Goal: Task Accomplishment & Management: Manage account settings

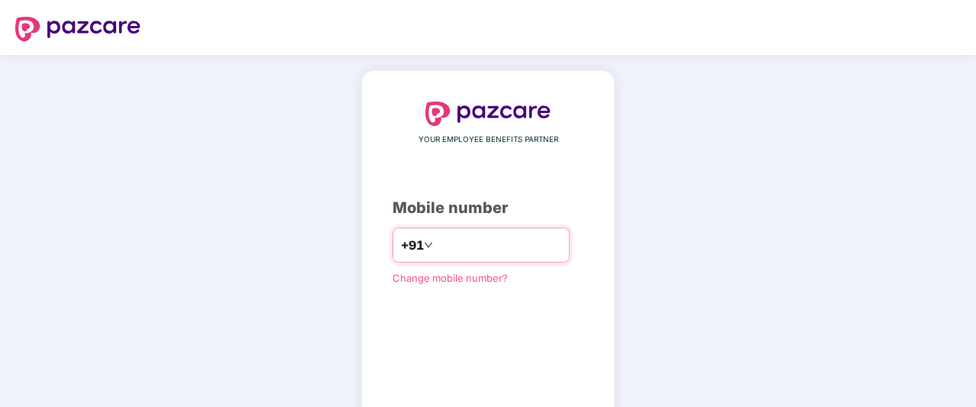
click at [484, 245] on input "number" at bounding box center [498, 245] width 125 height 24
type input "**********"
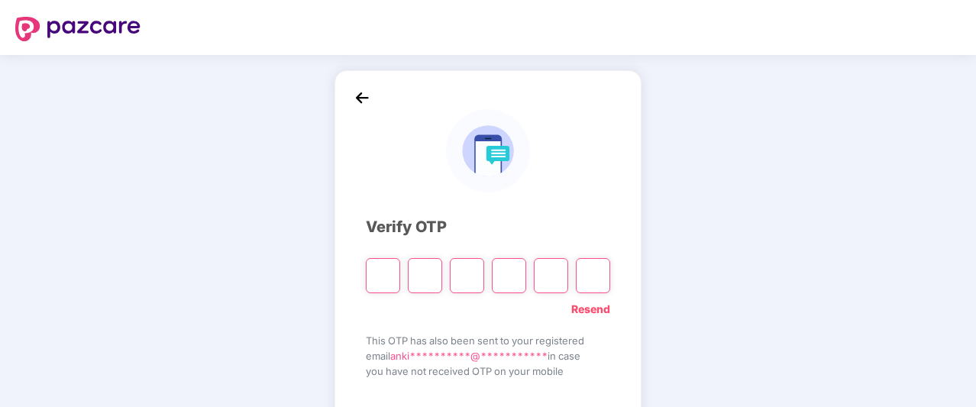
paste input "*"
type input "*"
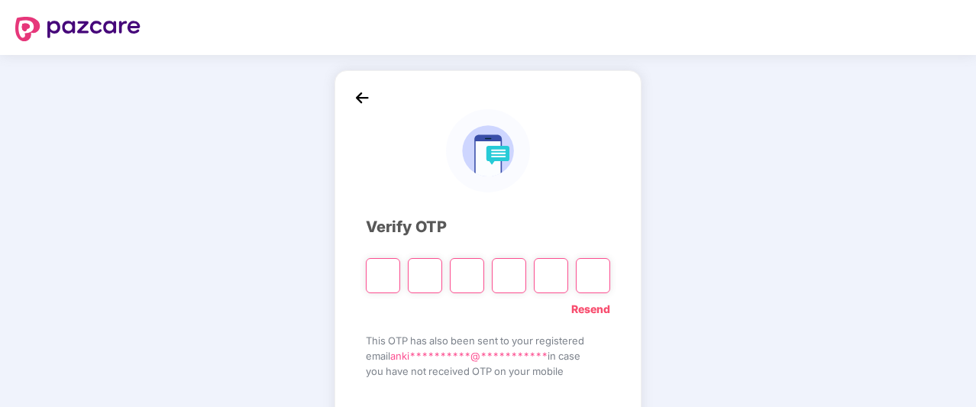
type input "*"
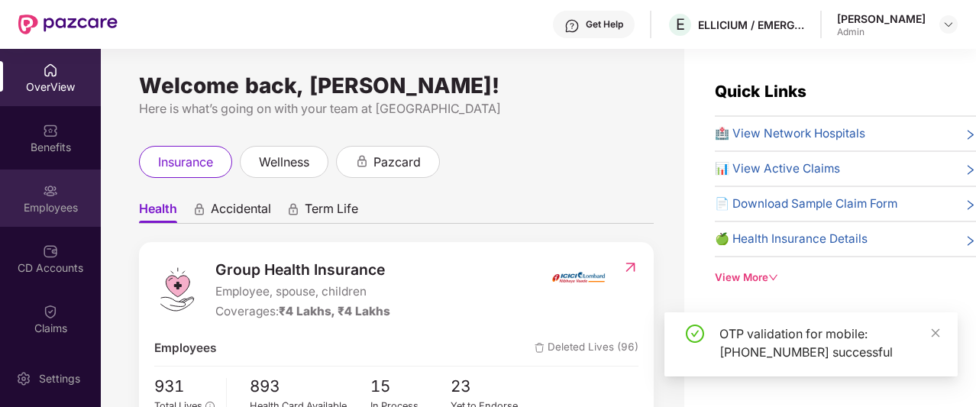
click at [43, 192] on img at bounding box center [50, 190] width 15 height 15
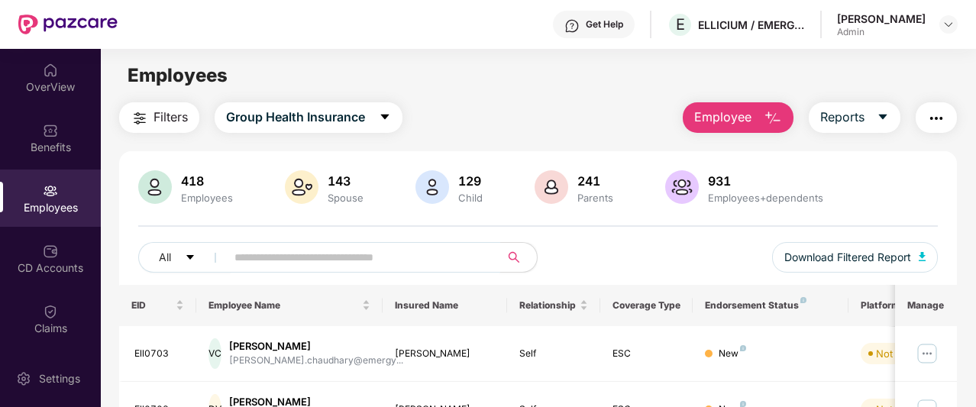
click at [336, 261] on input "text" at bounding box center [356, 257] width 245 height 23
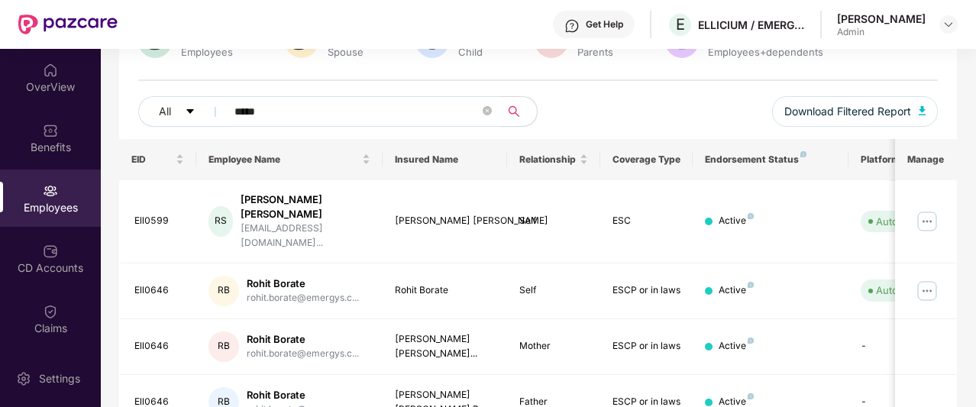
scroll to position [153, 0]
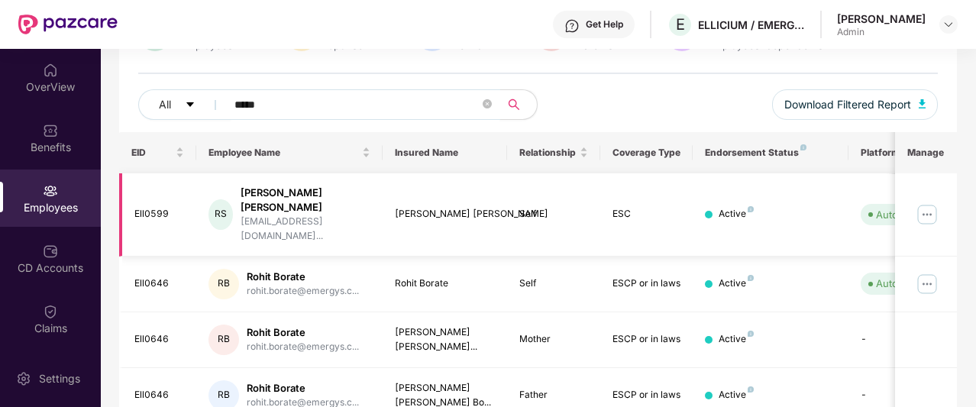
click at [927, 202] on img at bounding box center [927, 214] width 24 height 24
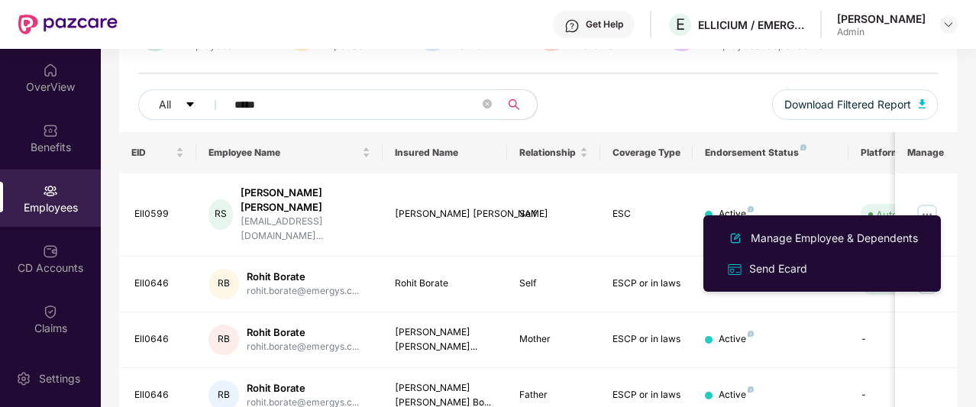
click at [286, 102] on input "*****" at bounding box center [356, 104] width 245 height 23
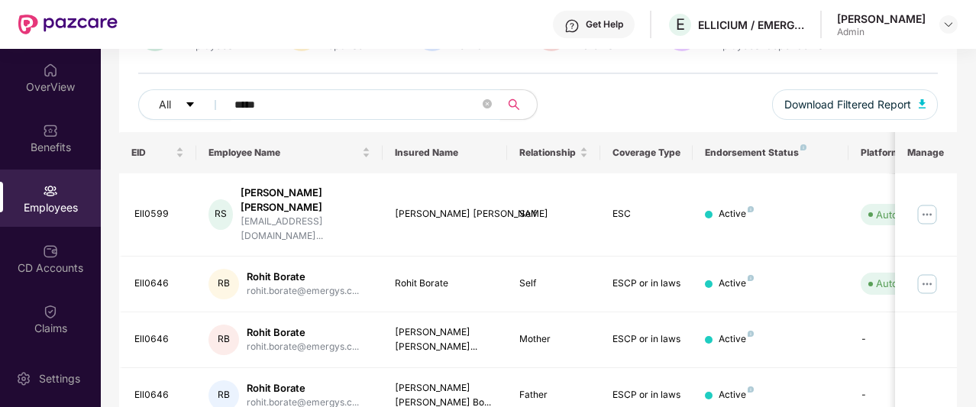
click at [286, 102] on input "*****" at bounding box center [356, 104] width 245 height 23
paste input "***"
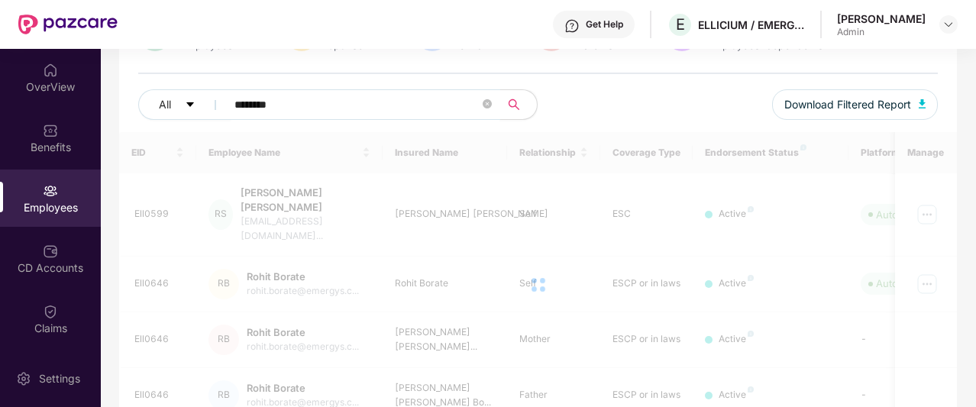
scroll to position [49, 0]
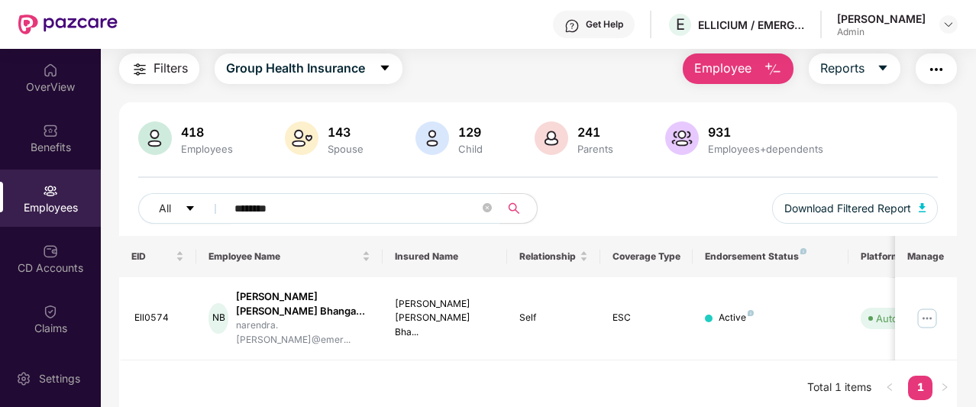
paste input "text"
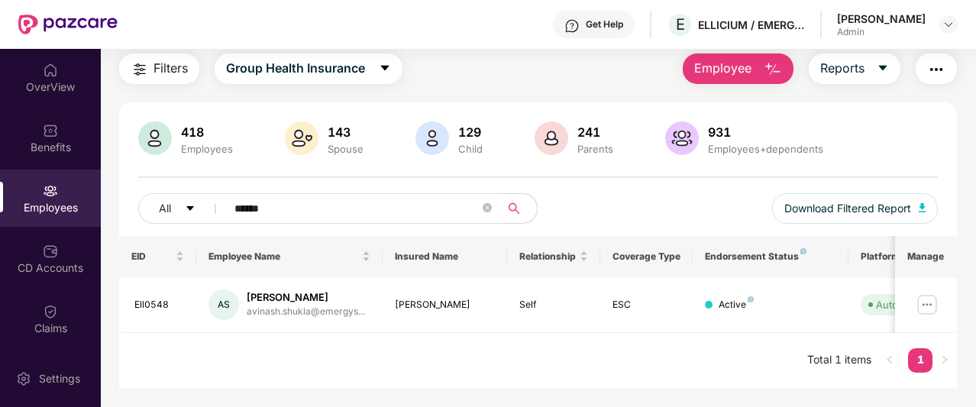
paste input "*"
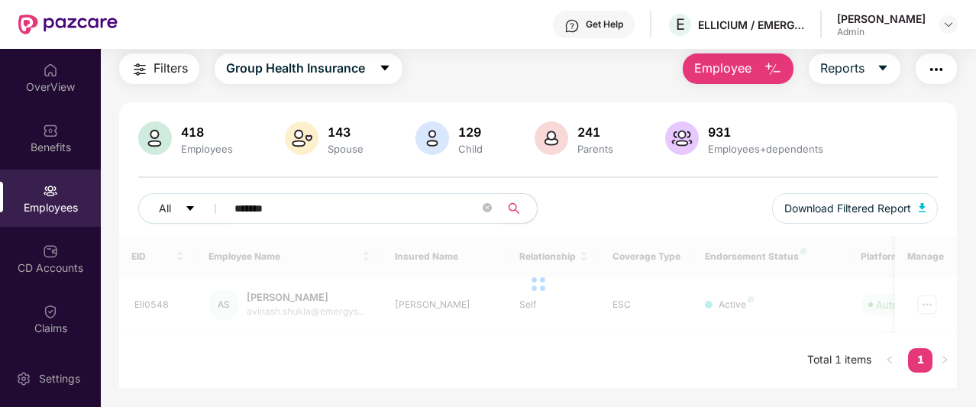
scroll to position [84, 0]
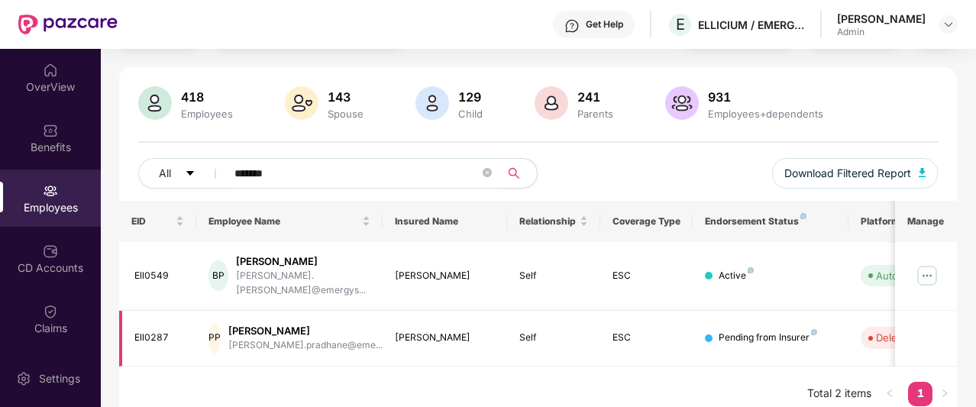
paste input "**"
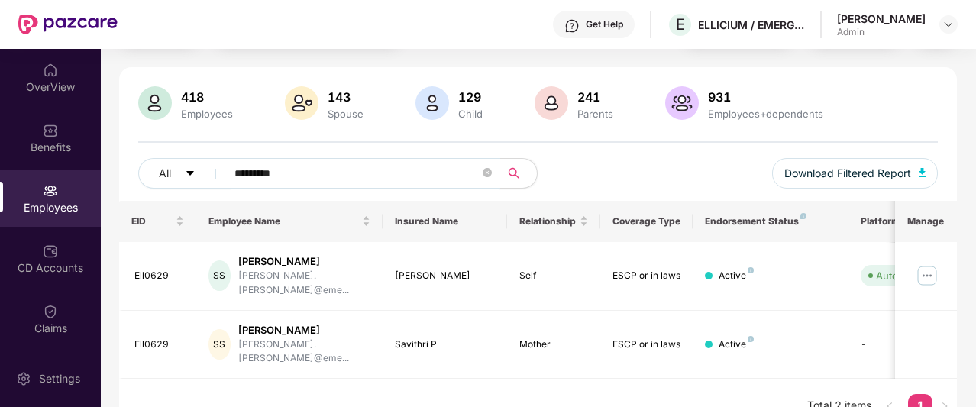
paste input "text"
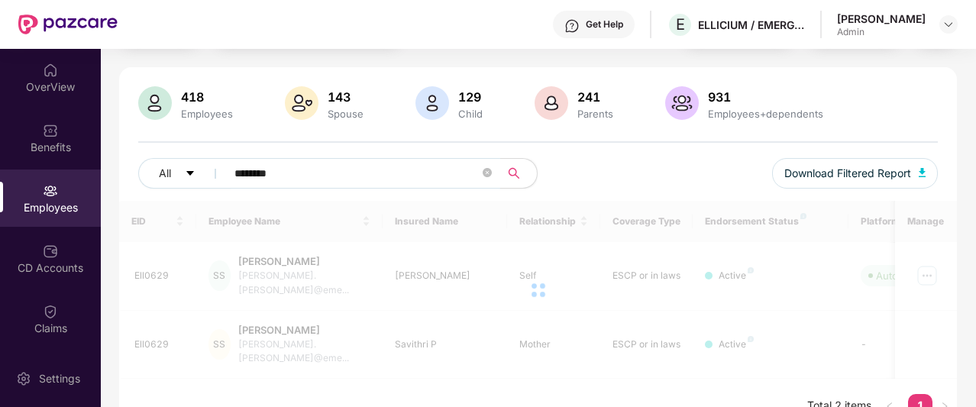
scroll to position [49, 0]
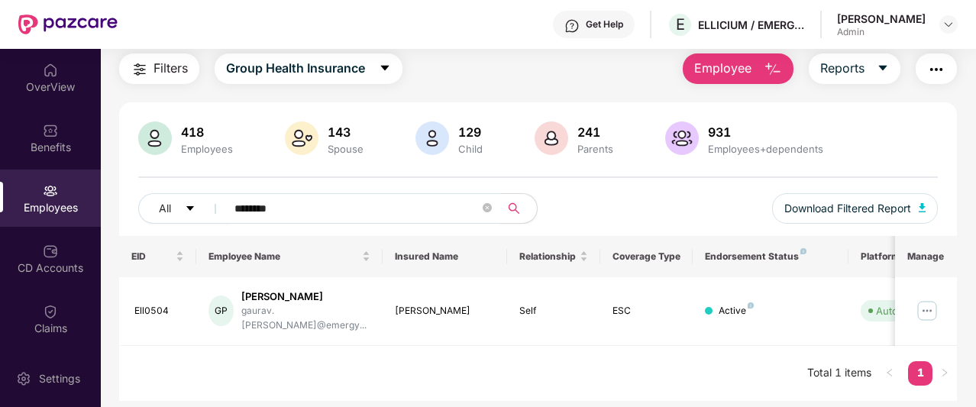
type input "********"
drag, startPoint x: 298, startPoint y: 204, endPoint x: 236, endPoint y: 202, distance: 61.9
click at [236, 202] on input "********" at bounding box center [356, 208] width 245 height 23
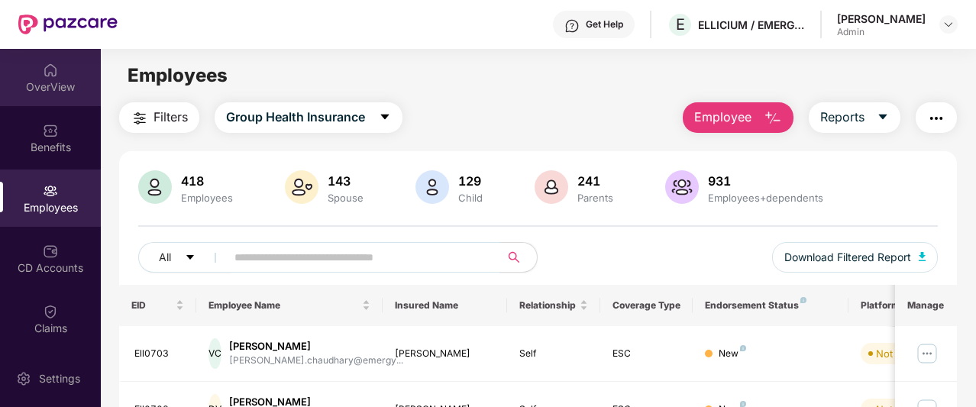
click at [44, 80] on div "OverView" at bounding box center [50, 86] width 101 height 15
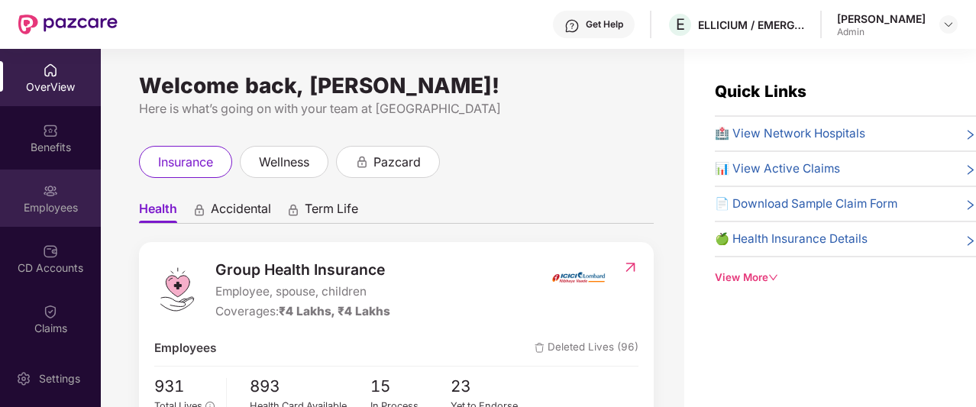
click at [47, 208] on div "Employees" at bounding box center [50, 207] width 101 height 15
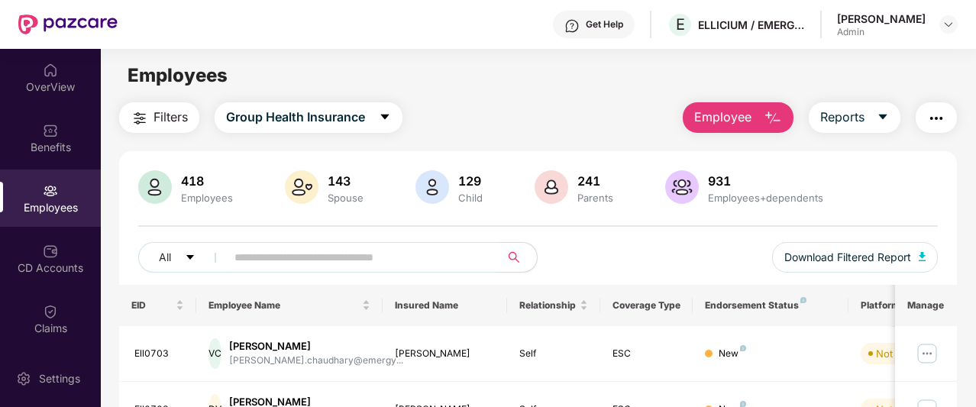
click at [73, 188] on div "Employees" at bounding box center [50, 198] width 101 height 57
click at [768, 120] on img "button" at bounding box center [773, 118] width 18 height 18
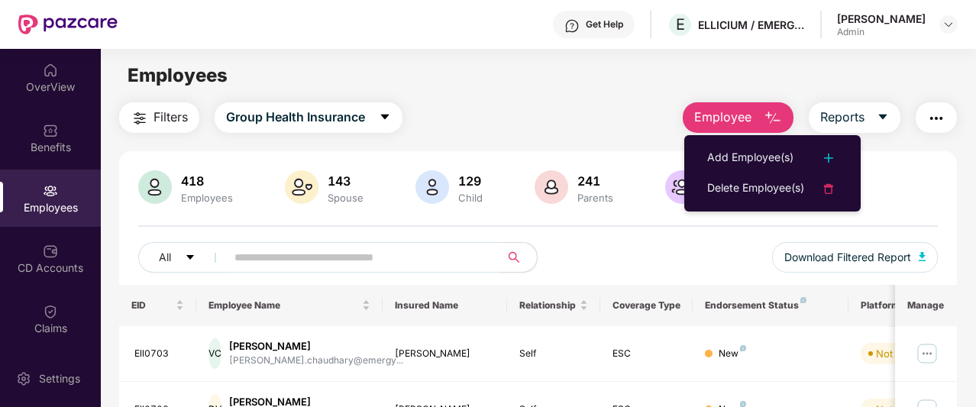
click at [764, 124] on button "Employee" at bounding box center [738, 117] width 111 height 31
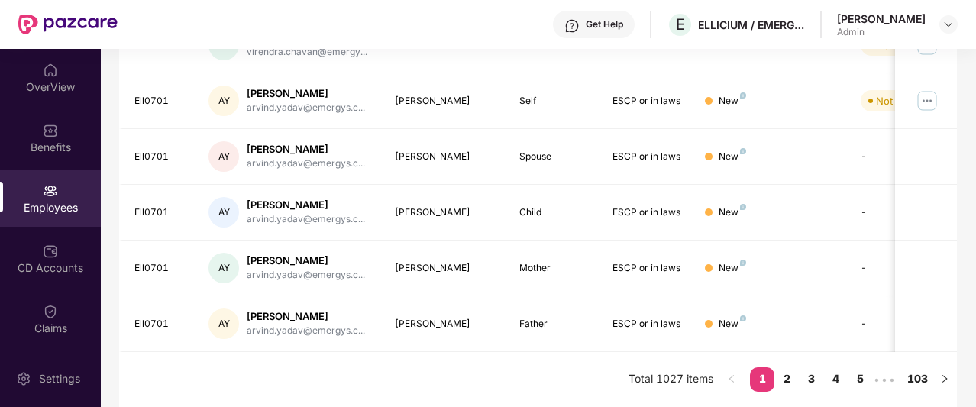
scroll to position [541, 0]
click at [809, 377] on link "3" at bounding box center [811, 378] width 24 height 23
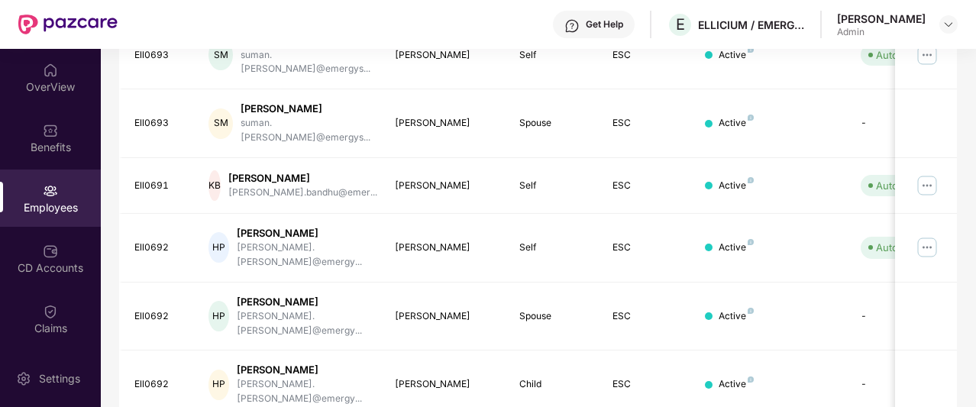
scroll to position [528, 0]
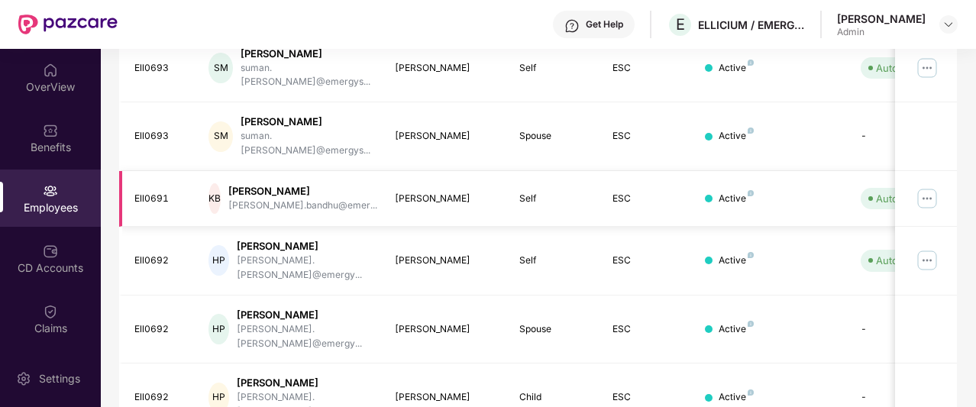
click at [929, 186] on img at bounding box center [927, 198] width 24 height 24
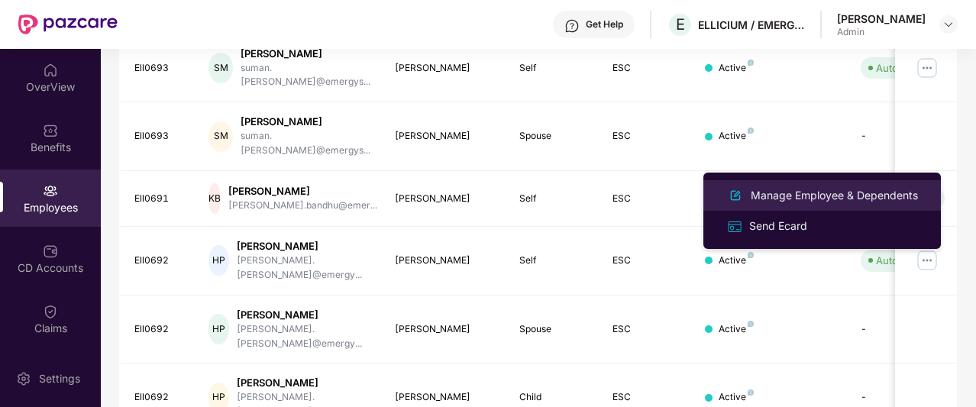
click at [833, 192] on div "Manage Employee & Dependents" at bounding box center [834, 195] width 173 height 17
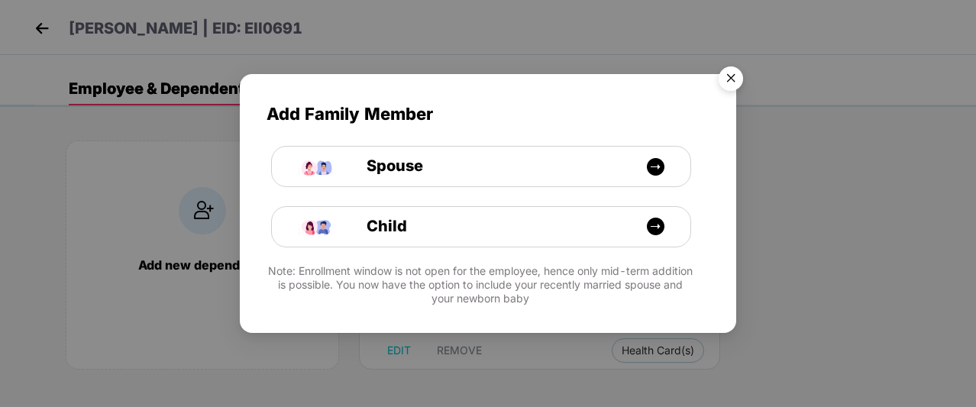
click at [735, 79] on img "Close" at bounding box center [730, 81] width 43 height 43
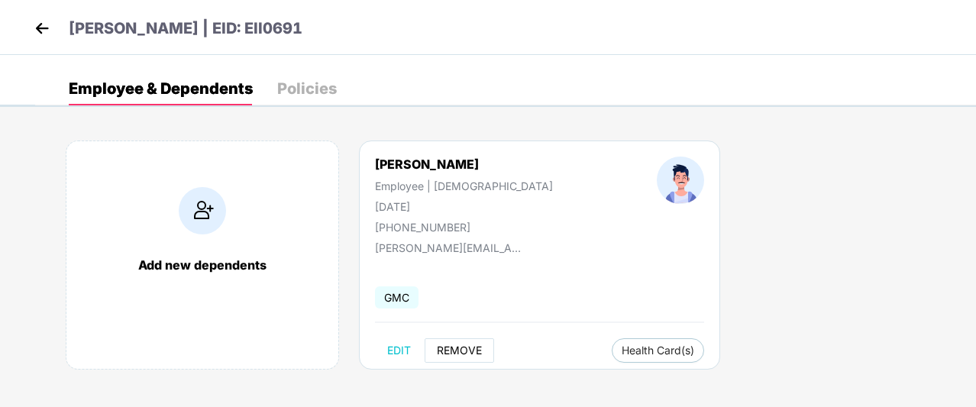
click at [438, 349] on span "REMOVE" at bounding box center [459, 350] width 45 height 12
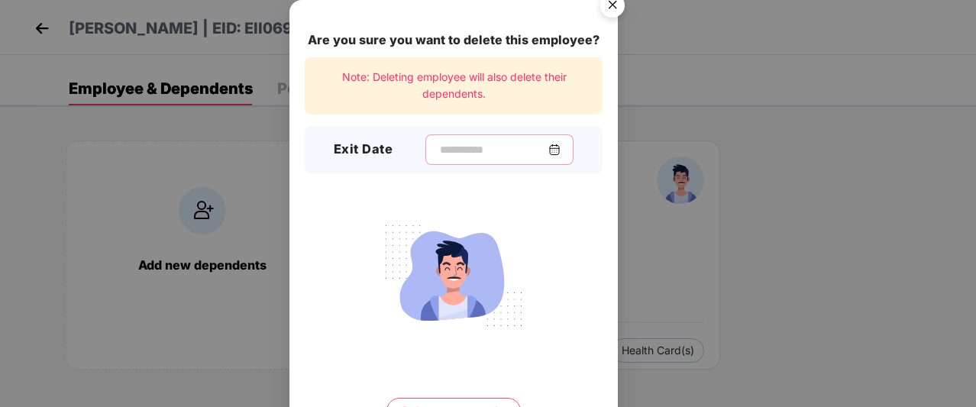
click at [473, 155] on input at bounding box center [493, 150] width 110 height 16
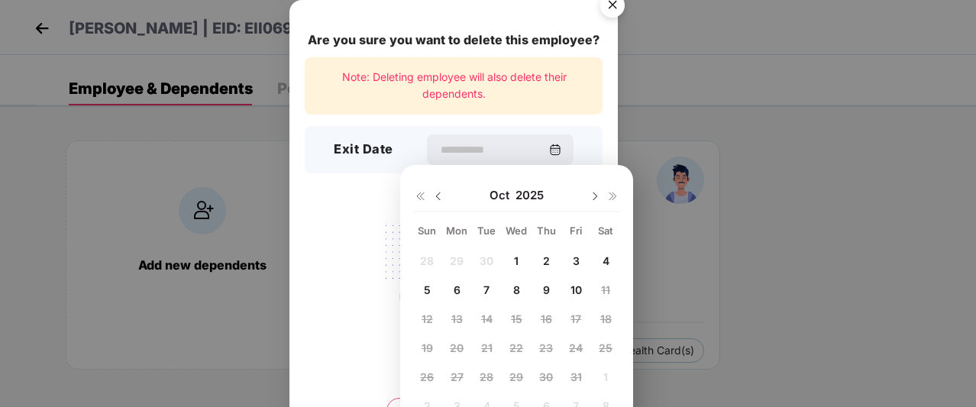
click at [444, 189] on div "Oct 2025" at bounding box center [516, 195] width 205 height 31
click at [441, 192] on img at bounding box center [438, 196] width 12 height 12
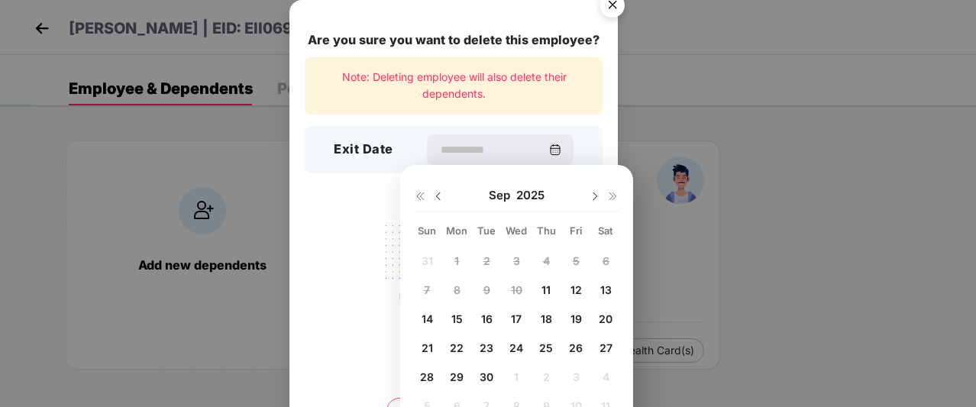
click at [437, 195] on img at bounding box center [438, 196] width 12 height 12
click at [596, 199] on img at bounding box center [595, 196] width 12 height 12
click at [552, 284] on div "11" at bounding box center [546, 289] width 23 height 23
type input "**********"
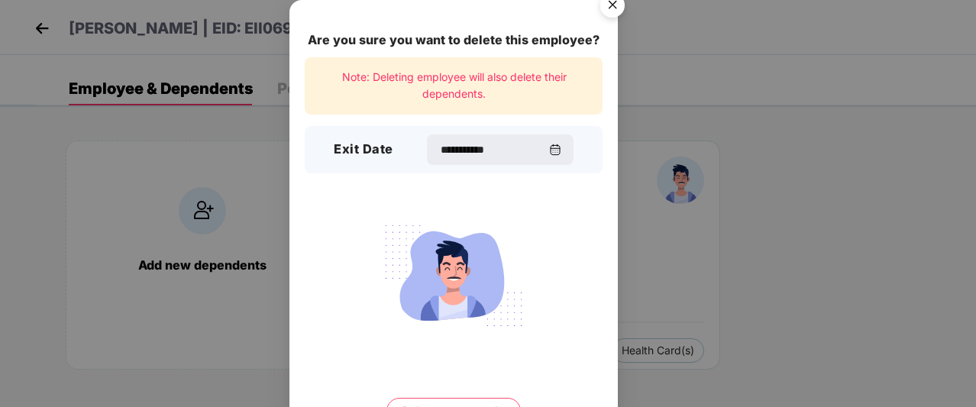
click at [607, 8] on img "Close" at bounding box center [612, 7] width 43 height 43
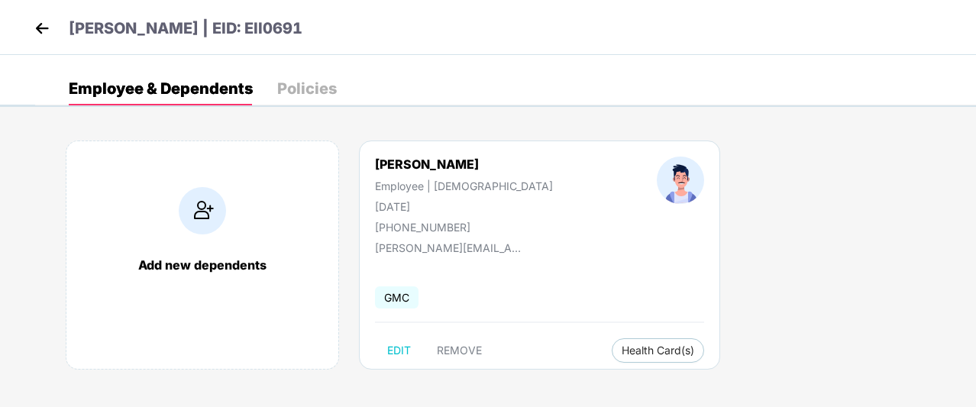
click at [41, 33] on img at bounding box center [42, 28] width 23 height 23
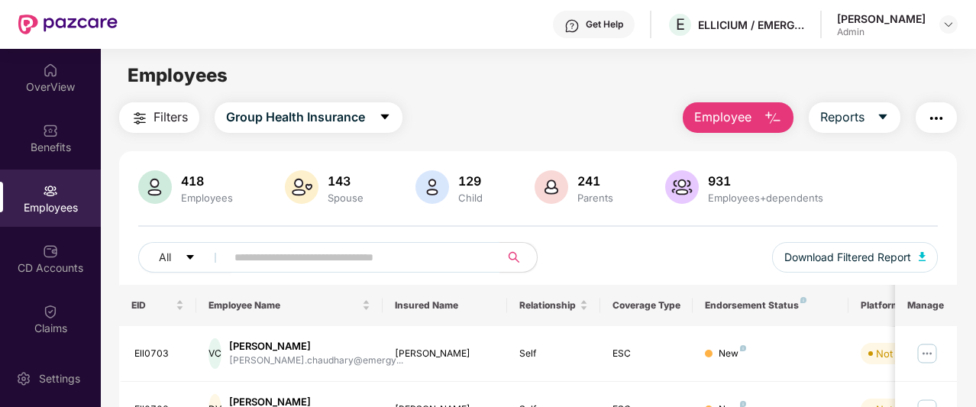
click at [757, 117] on button "Employee" at bounding box center [738, 117] width 111 height 31
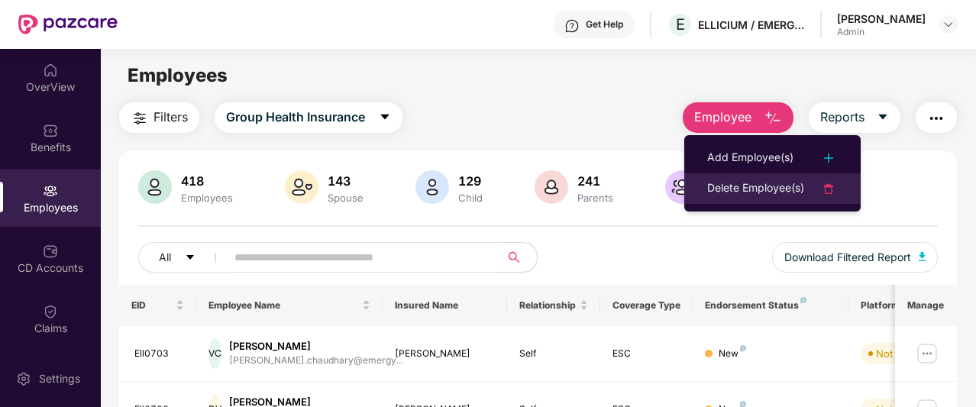
click at [754, 191] on div "Delete Employee(s)" at bounding box center [755, 188] width 97 height 18
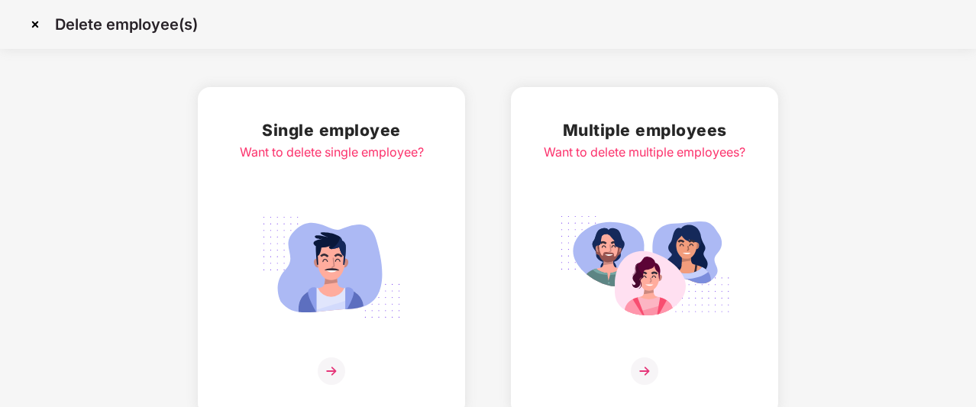
click at [670, 262] on img at bounding box center [644, 267] width 171 height 119
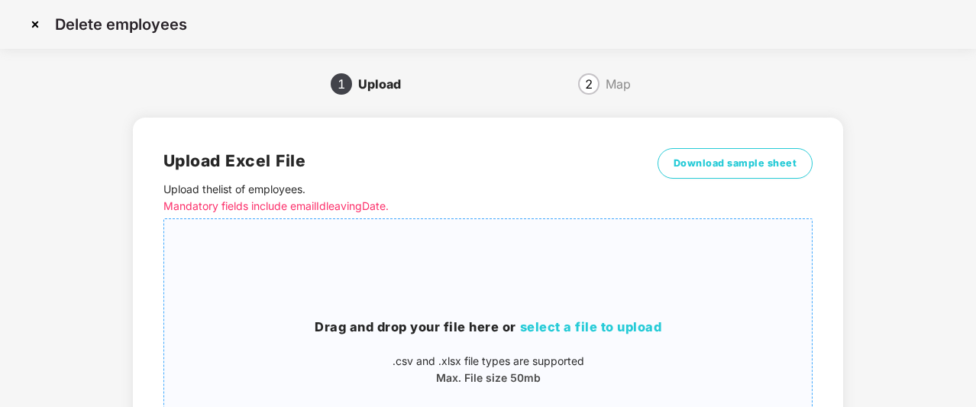
click at [595, 325] on span "select a file to upload" at bounding box center [591, 326] width 142 height 15
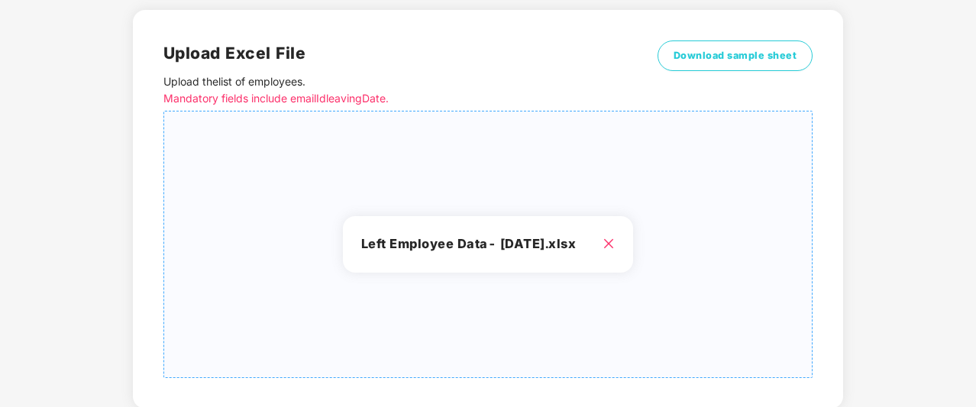
scroll to position [205, 0]
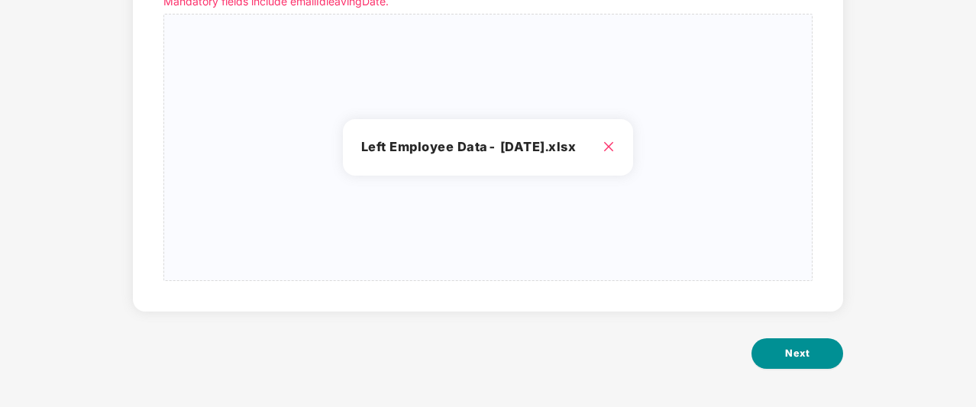
click at [775, 349] on button "Next" at bounding box center [797, 353] width 92 height 31
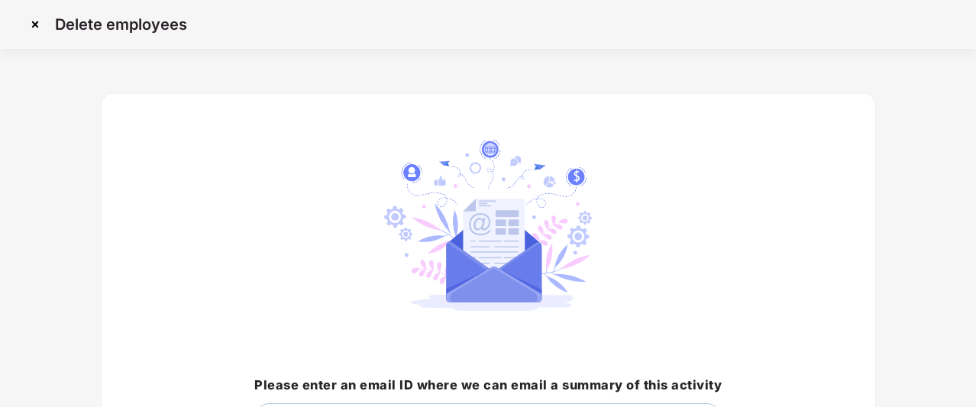
scroll to position [156, 0]
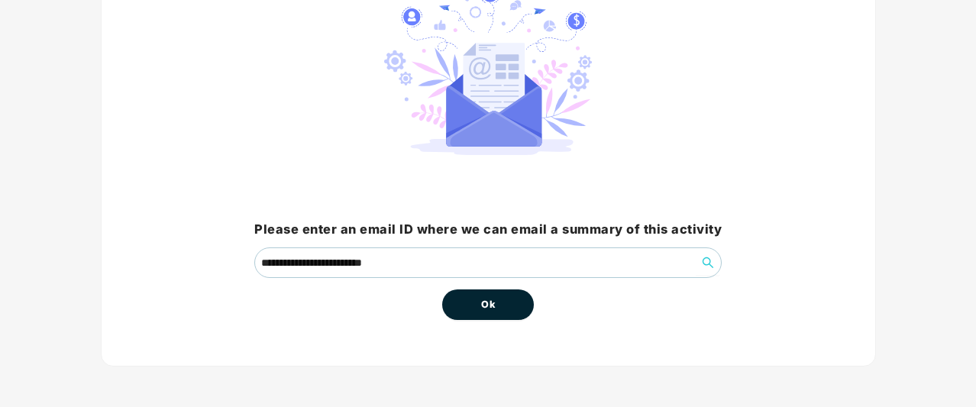
click at [525, 295] on button "Ok" at bounding box center [488, 304] width 92 height 31
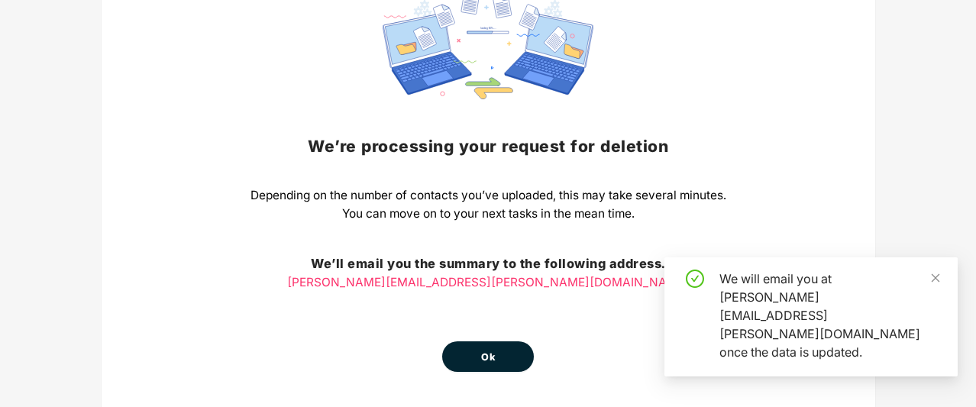
click at [482, 354] on span "Ok" at bounding box center [488, 357] width 14 height 15
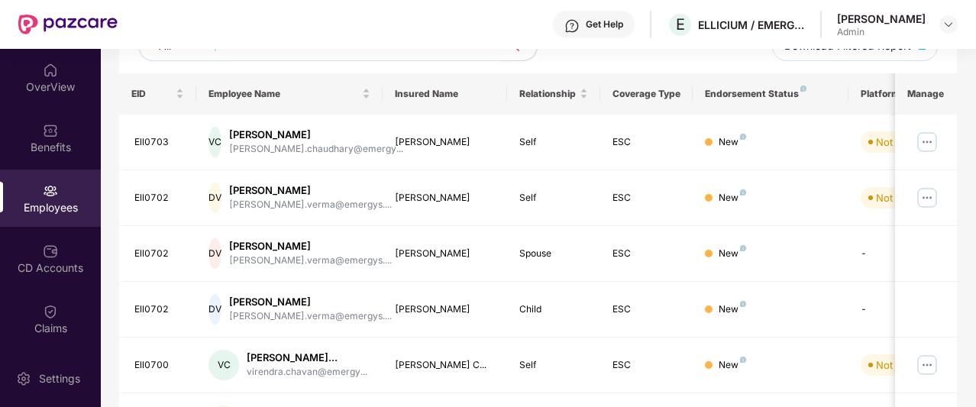
scroll to position [0, 0]
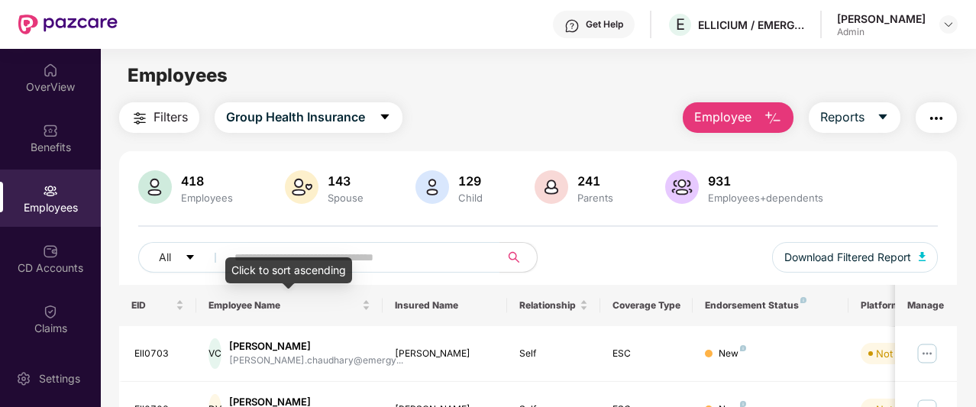
click at [272, 259] on div "Click to sort ascending" at bounding box center [288, 270] width 127 height 26
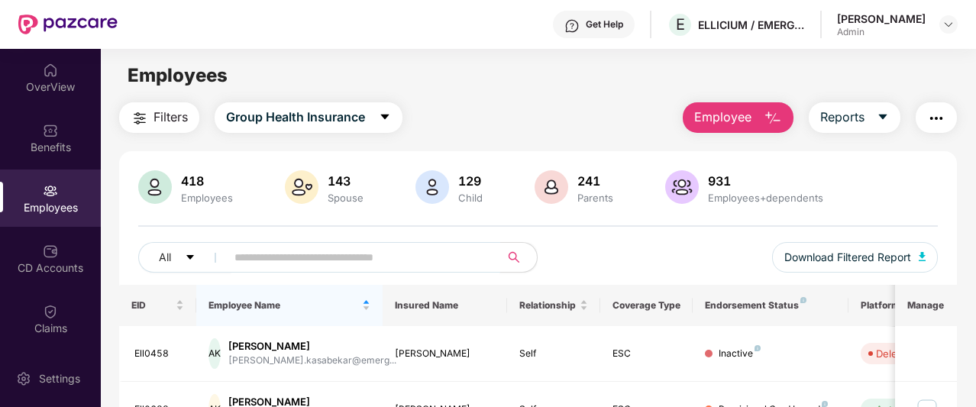
click at [424, 259] on input "text" at bounding box center [356, 257] width 245 height 23
paste input "**********"
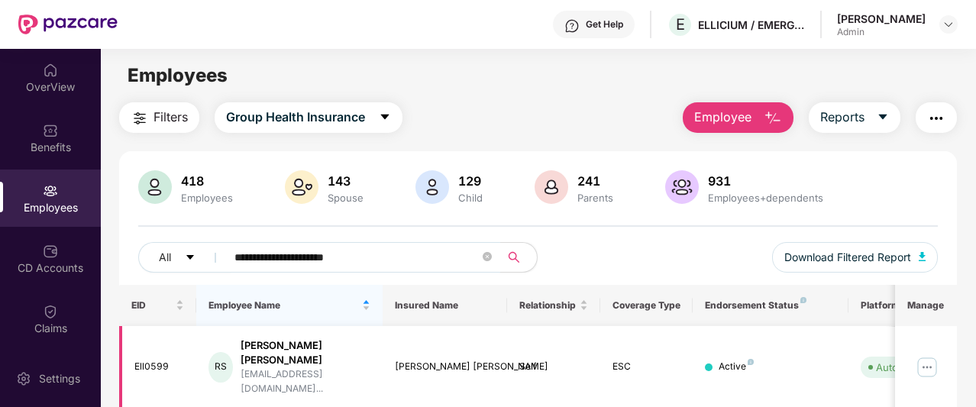
type input "**********"
click at [927, 355] on img at bounding box center [927, 367] width 24 height 24
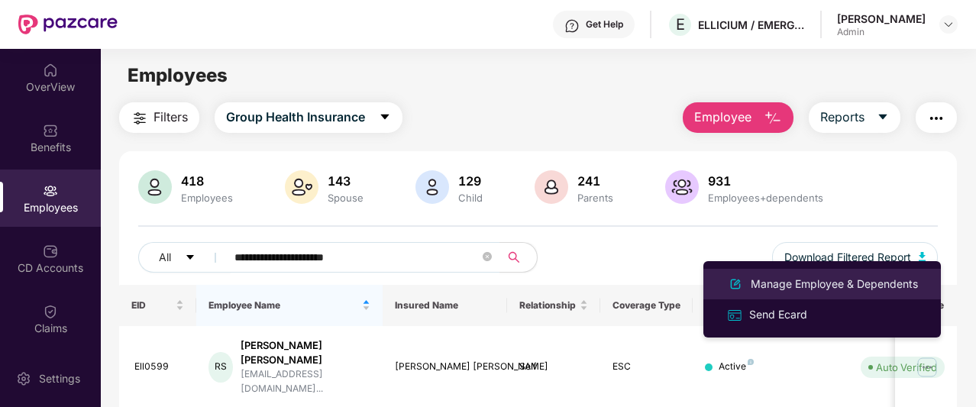
click at [857, 288] on div "Manage Employee & Dependents" at bounding box center [834, 284] width 173 height 17
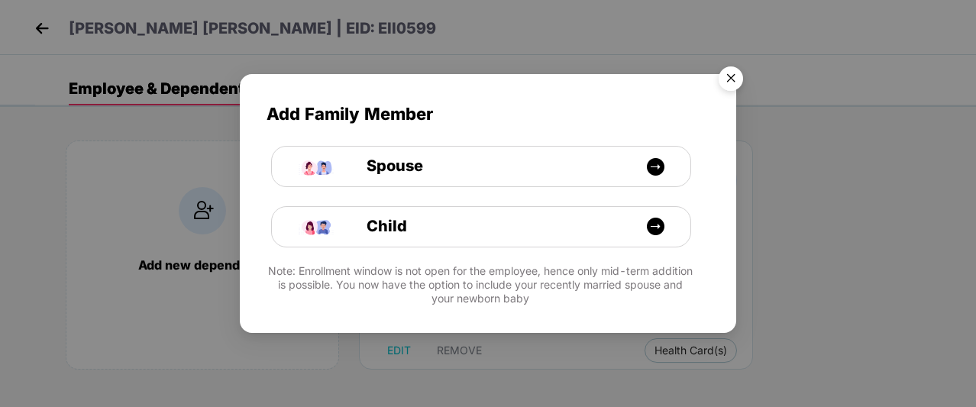
click at [724, 97] on img "Close" at bounding box center [730, 81] width 43 height 43
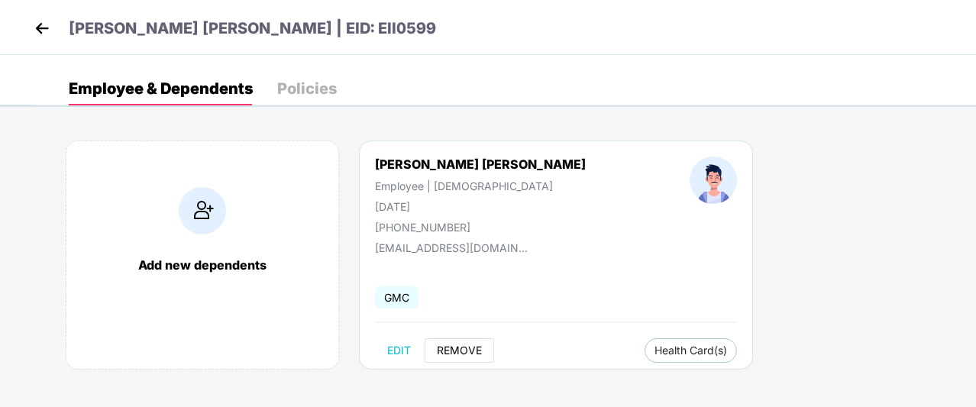
click at [463, 356] on button "REMOVE" at bounding box center [459, 350] width 69 height 24
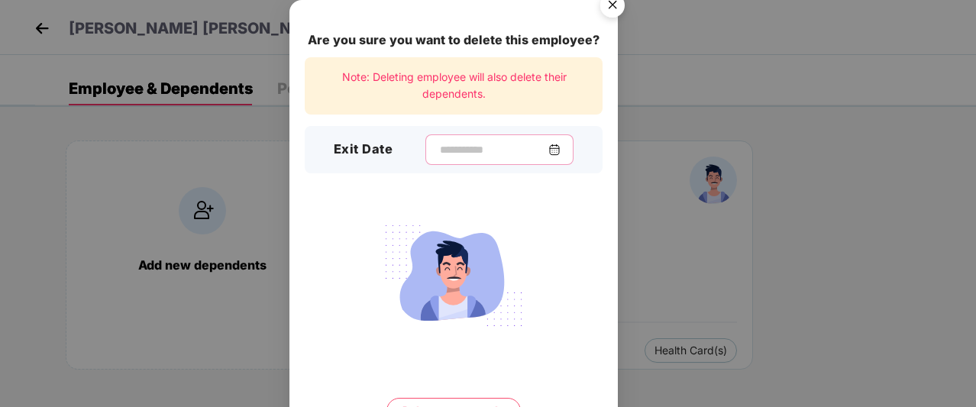
click at [490, 149] on input at bounding box center [493, 150] width 110 height 16
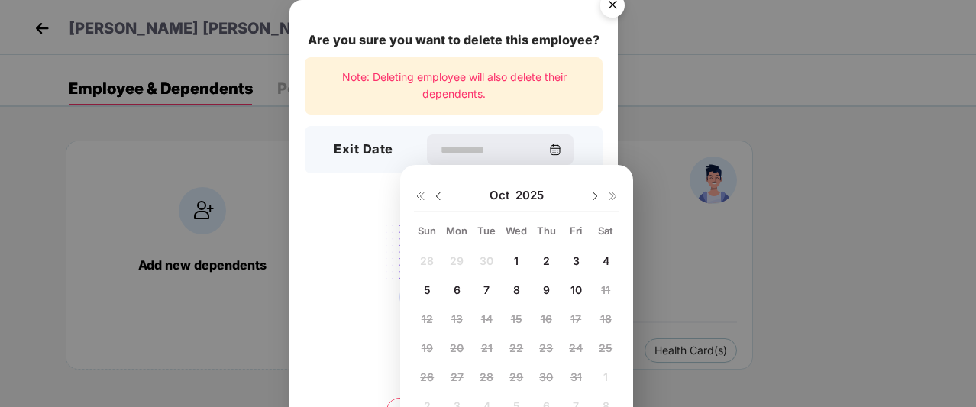
click at [441, 195] on img at bounding box center [438, 196] width 12 height 12
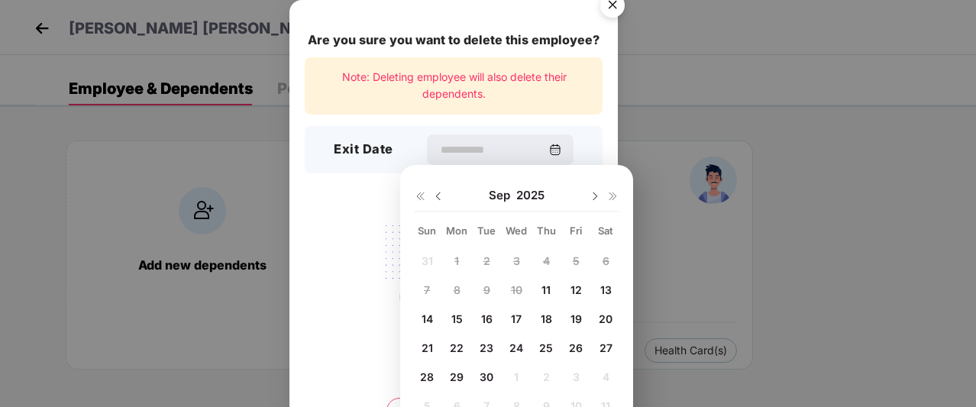
click at [549, 283] on span "11" at bounding box center [545, 289] width 9 height 13
type input "**********"
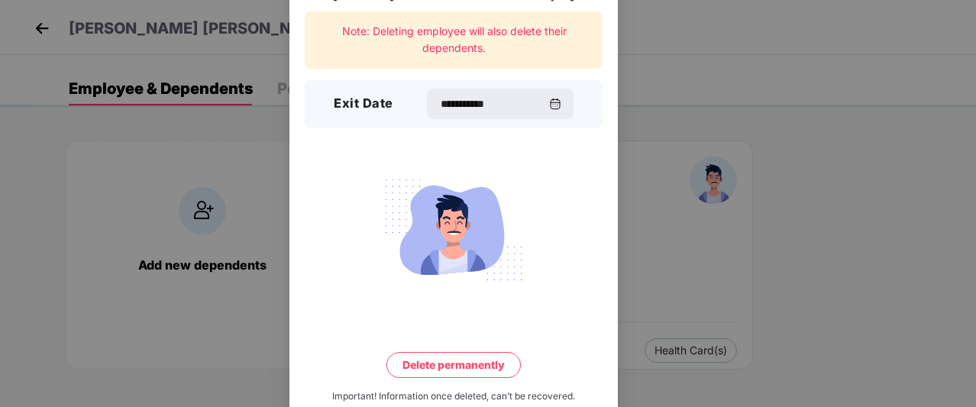
scroll to position [79, 0]
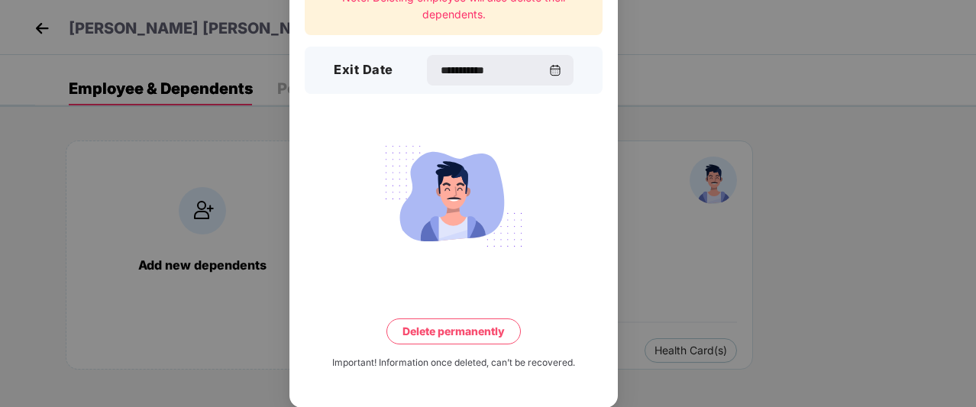
click at [481, 330] on button "Delete permanently" at bounding box center [453, 331] width 134 height 26
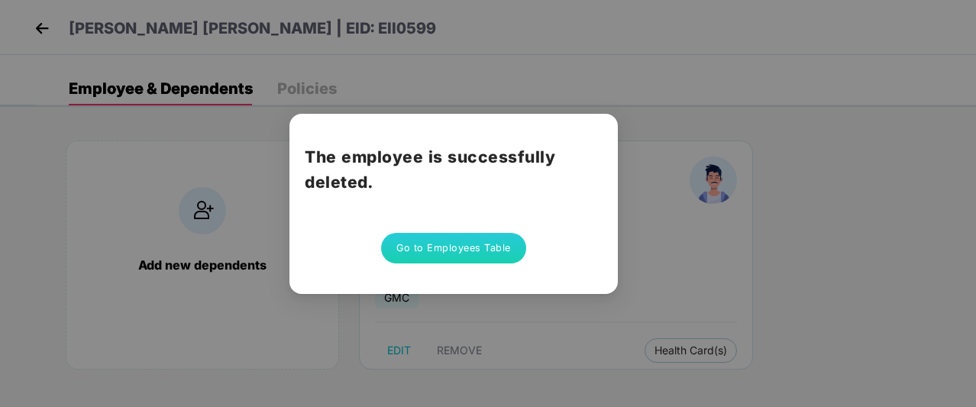
click at [451, 256] on button "Go to Employees Table" at bounding box center [453, 248] width 145 height 31
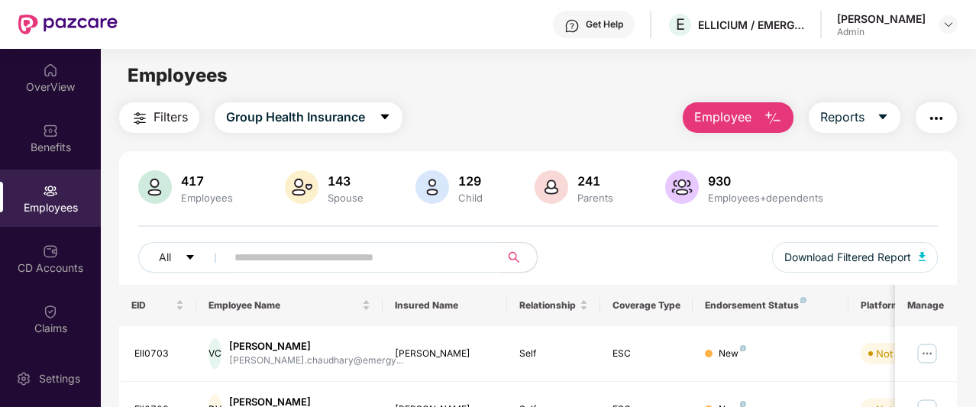
click at [323, 250] on input "text" at bounding box center [356, 257] width 245 height 23
paste input "**********"
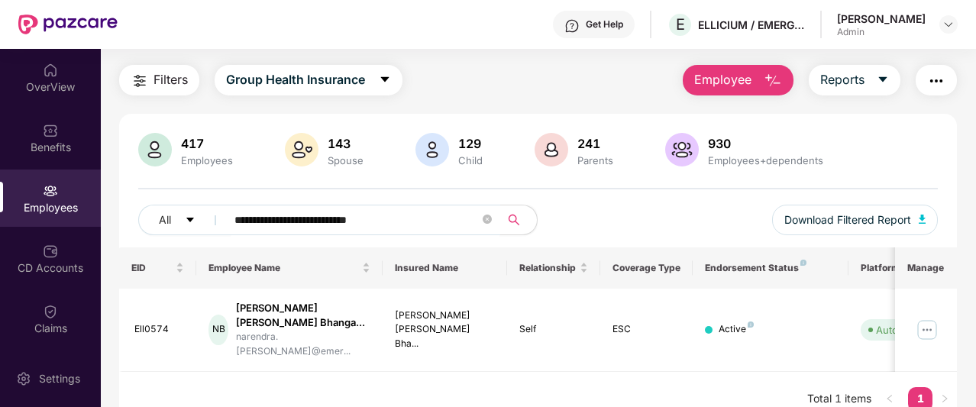
scroll to position [49, 0]
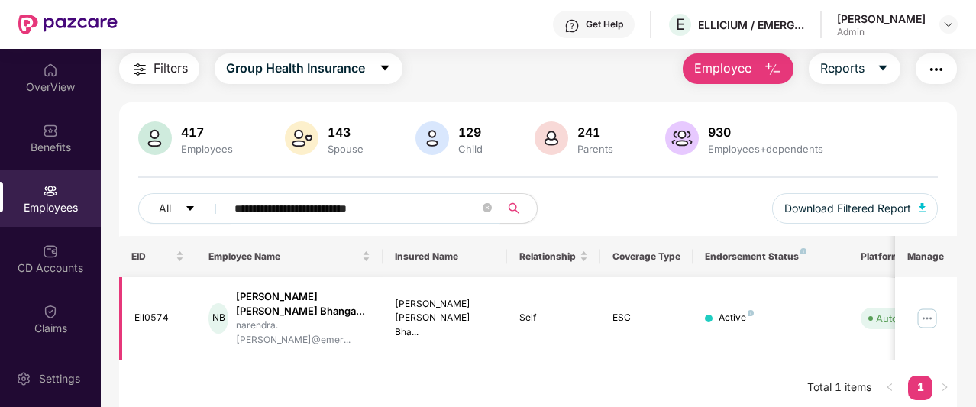
type input "**********"
click at [924, 309] on img at bounding box center [927, 318] width 24 height 24
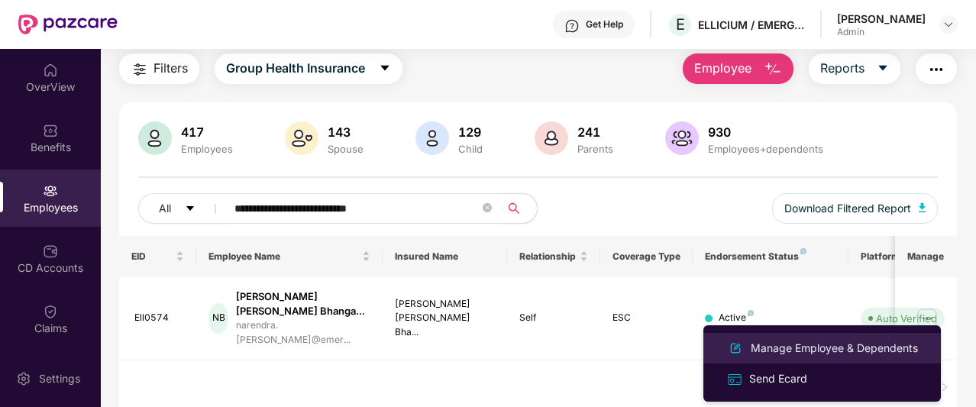
click at [829, 339] on div "Manage Employee & Dependents" at bounding box center [822, 348] width 198 height 18
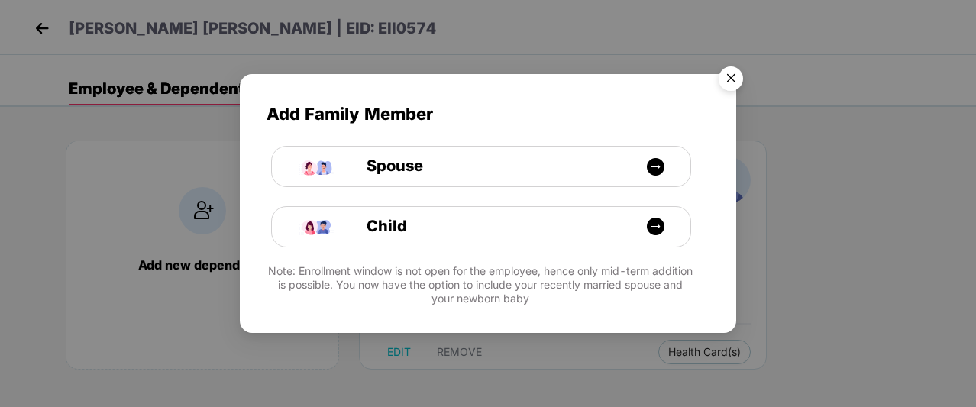
click at [732, 83] on img "Close" at bounding box center [730, 81] width 43 height 43
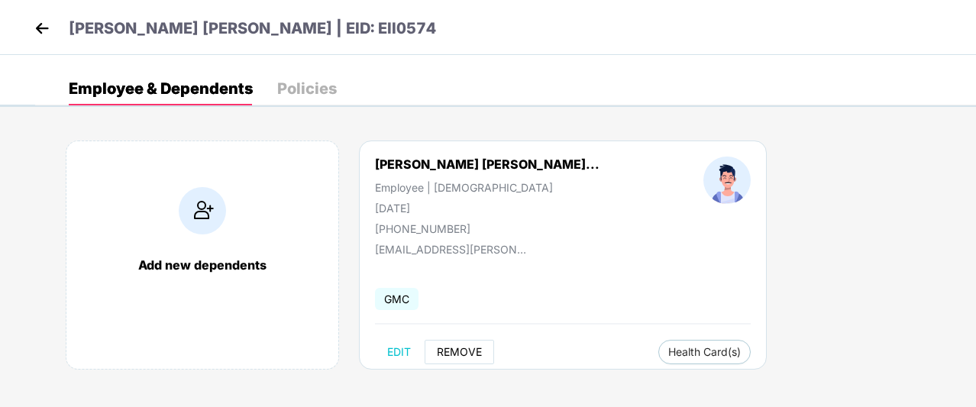
click at [460, 351] on span "REMOVE" at bounding box center [459, 352] width 45 height 12
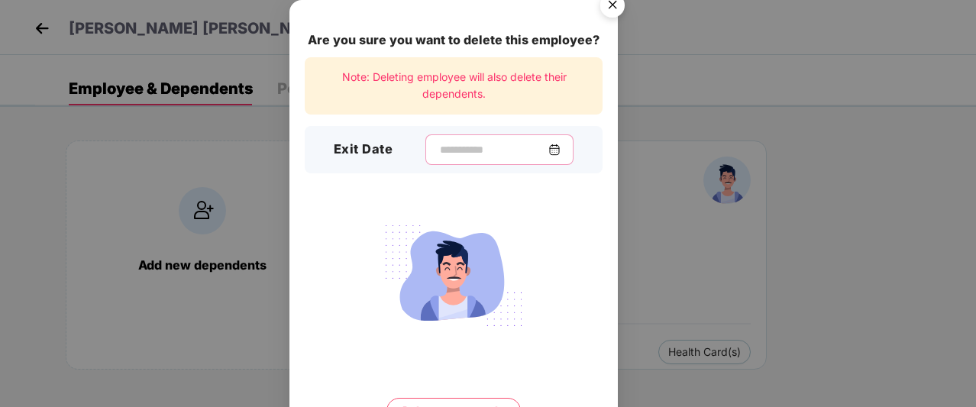
click at [504, 153] on input at bounding box center [493, 150] width 110 height 16
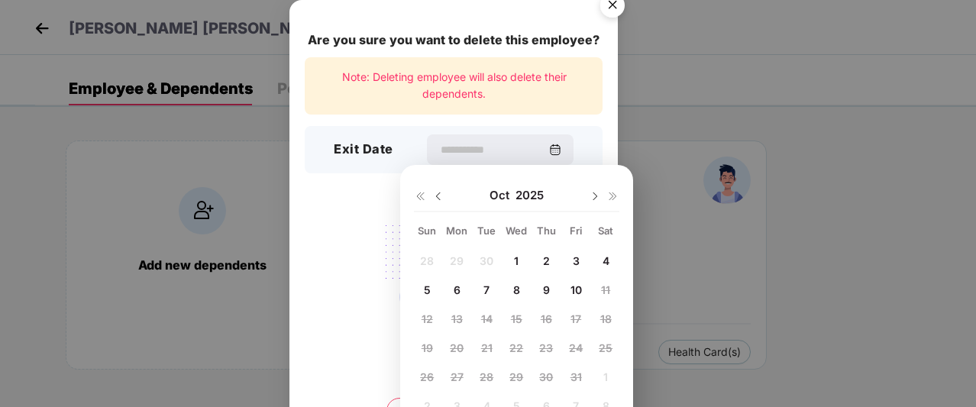
click at [430, 198] on div at bounding box center [429, 196] width 31 height 14
click at [439, 195] on img at bounding box center [438, 196] width 12 height 12
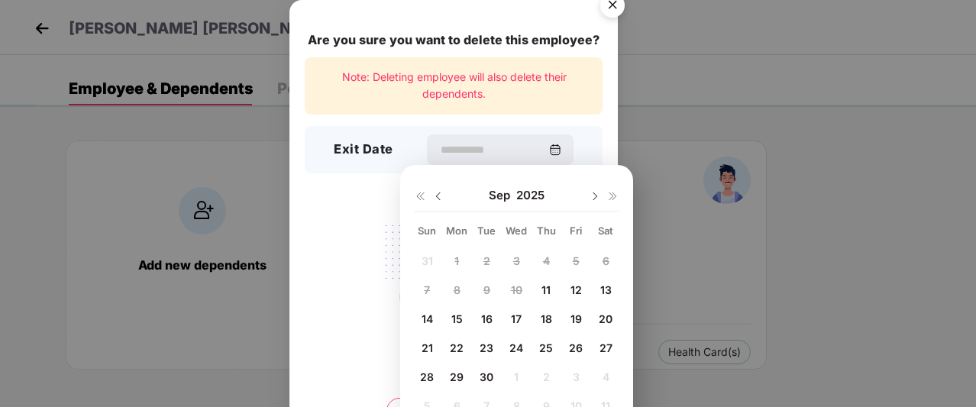
click at [537, 291] on div "11" at bounding box center [546, 289] width 23 height 23
type input "**********"
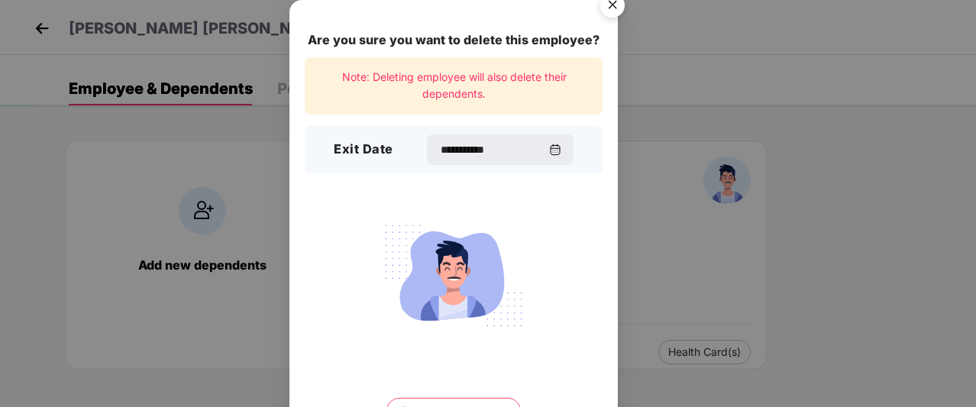
scroll to position [79, 0]
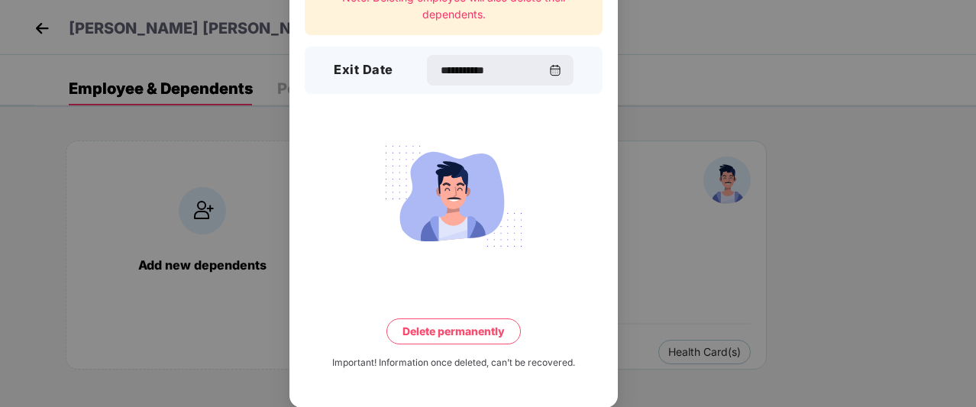
click at [485, 332] on button "Delete permanently" at bounding box center [453, 331] width 134 height 26
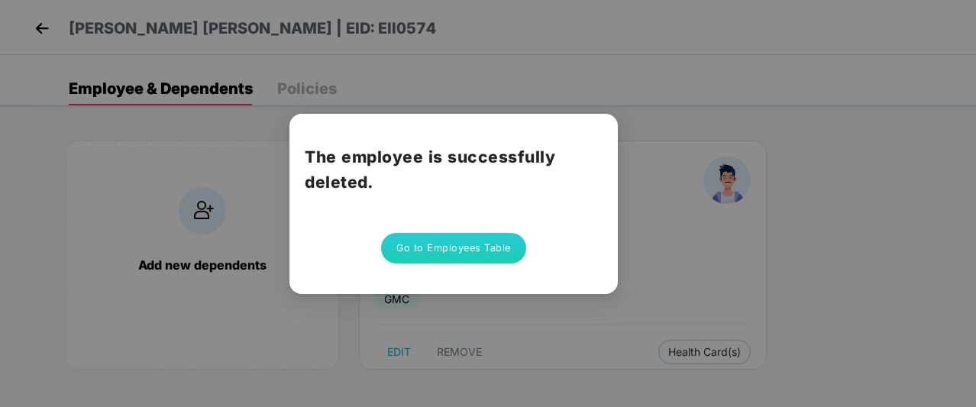
scroll to position [0, 0]
click at [469, 225] on div "The employee is successfully deleted. Go to Employees Table" at bounding box center [453, 204] width 328 height 180
click at [473, 249] on button "Go to Employees Table" at bounding box center [453, 248] width 145 height 31
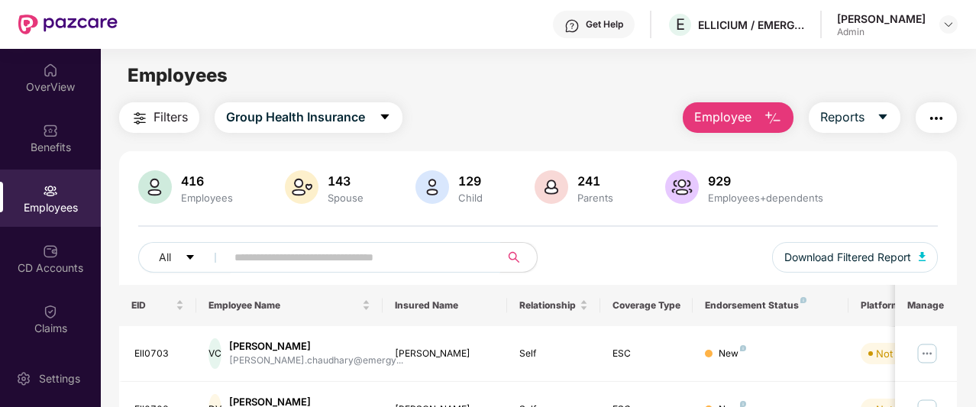
click at [316, 268] on input "text" at bounding box center [356, 257] width 245 height 23
paste input "**********"
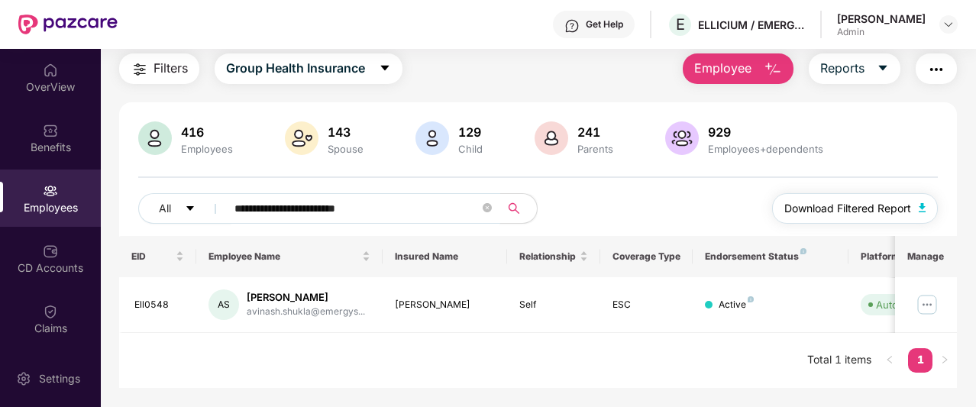
scroll to position [49, 0]
type input "**********"
click at [922, 298] on img at bounding box center [927, 304] width 24 height 24
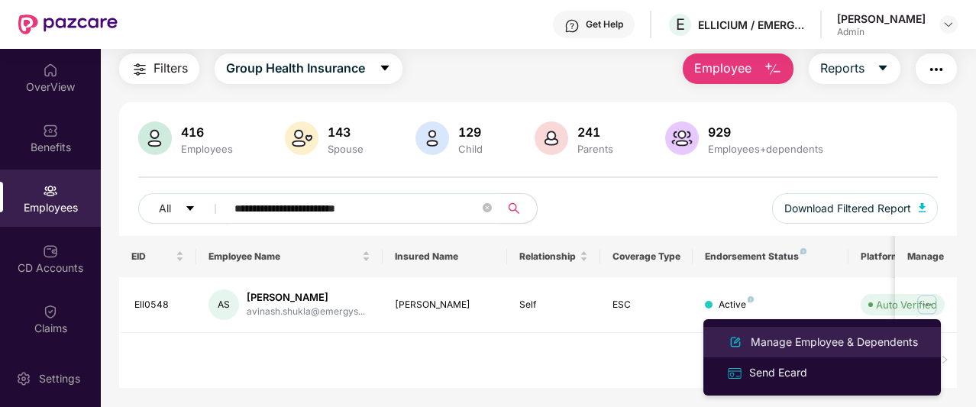
click at [863, 341] on div "Manage Employee & Dependents" at bounding box center [834, 342] width 173 height 17
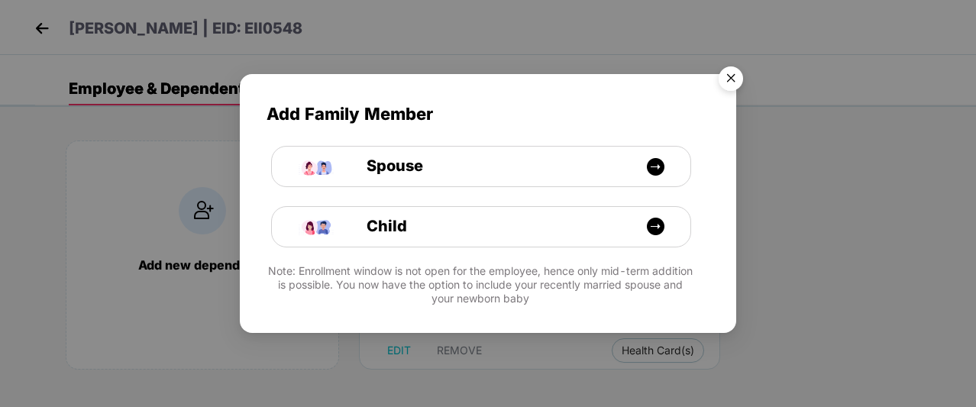
click at [728, 80] on img "Close" at bounding box center [730, 81] width 43 height 43
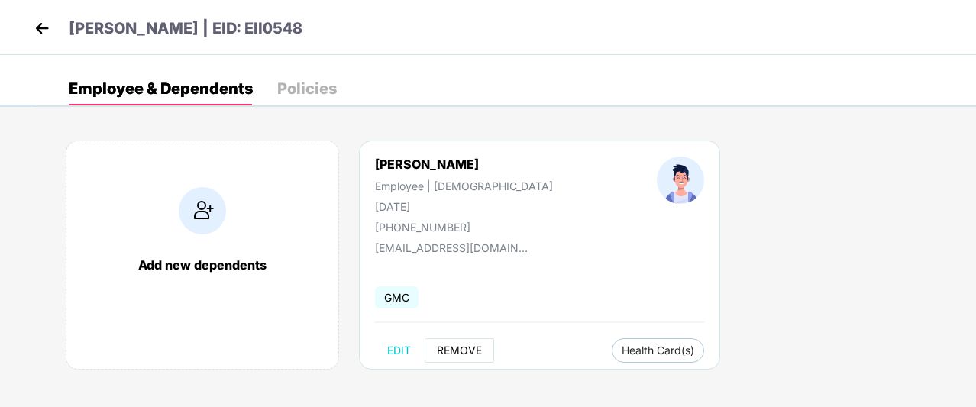
click at [455, 350] on span "REMOVE" at bounding box center [459, 350] width 45 height 12
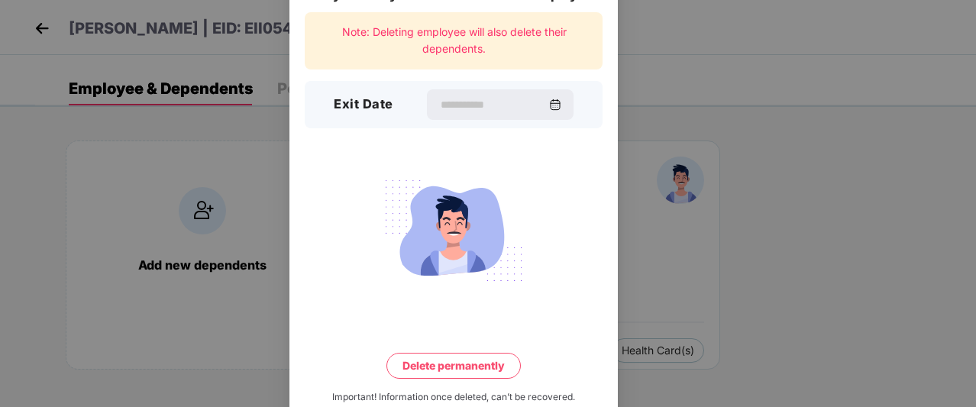
scroll to position [79, 0]
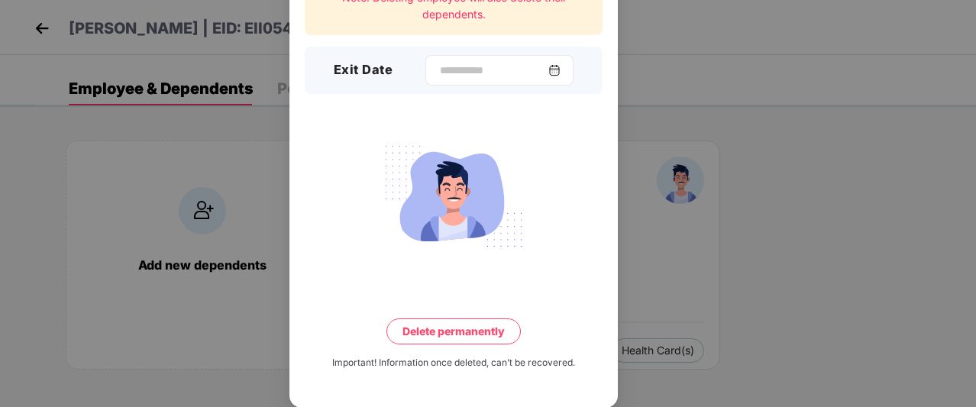
click at [570, 66] on div at bounding box center [499, 70] width 148 height 31
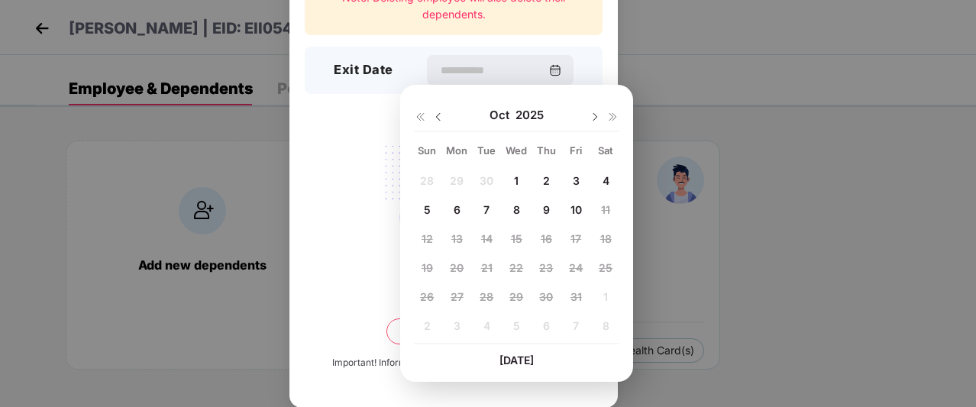
click at [436, 115] on img at bounding box center [438, 117] width 12 height 12
click at [551, 213] on div "11" at bounding box center [546, 209] width 23 height 23
type input "**********"
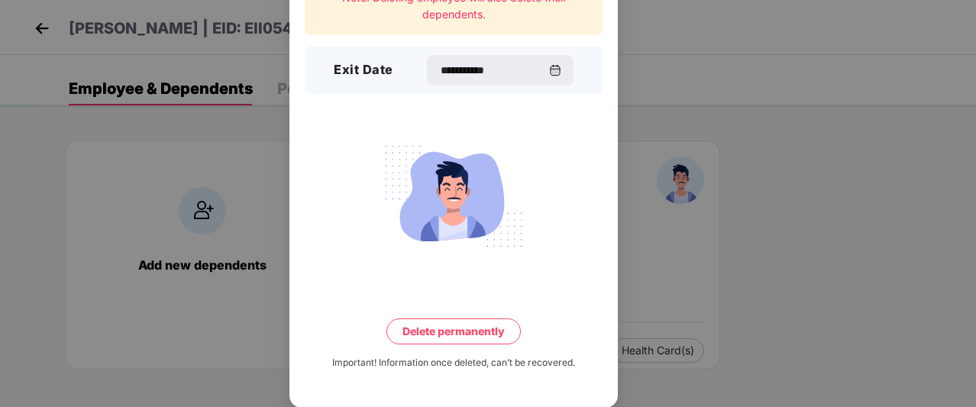
click at [485, 344] on div "**********" at bounding box center [453, 164] width 328 height 487
click at [484, 335] on button "Delete permanently" at bounding box center [453, 331] width 134 height 26
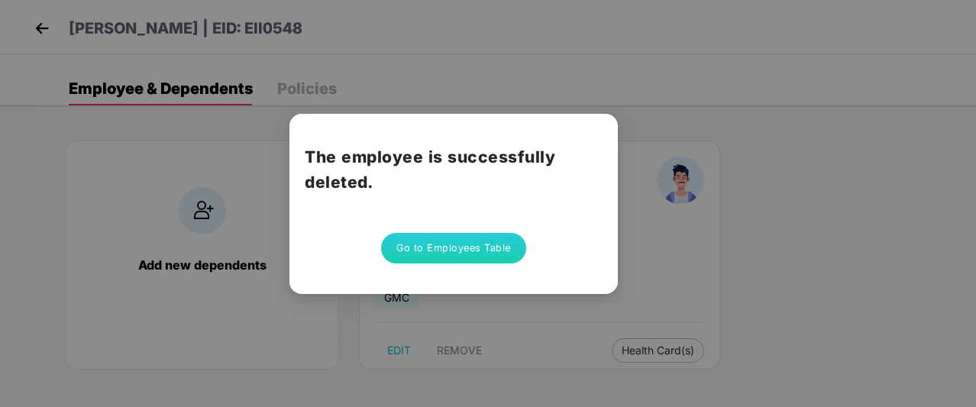
click at [434, 245] on button "Go to Employees Table" at bounding box center [453, 248] width 145 height 31
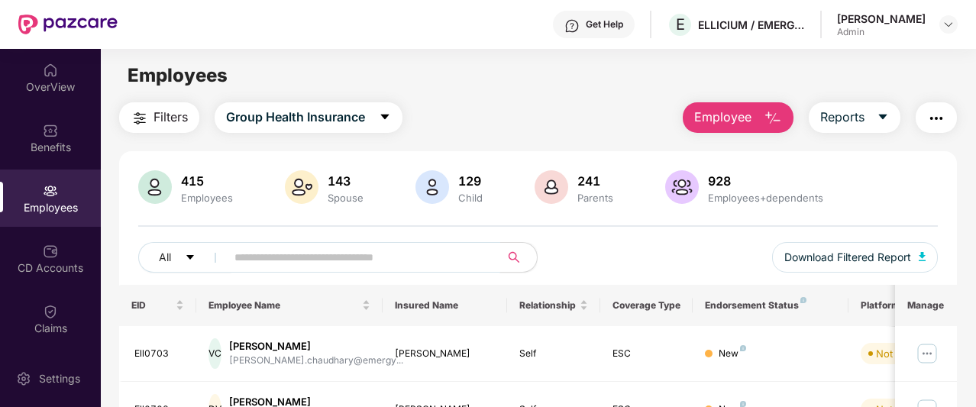
click at [251, 254] on input "text" at bounding box center [356, 257] width 245 height 23
paste input "**********"
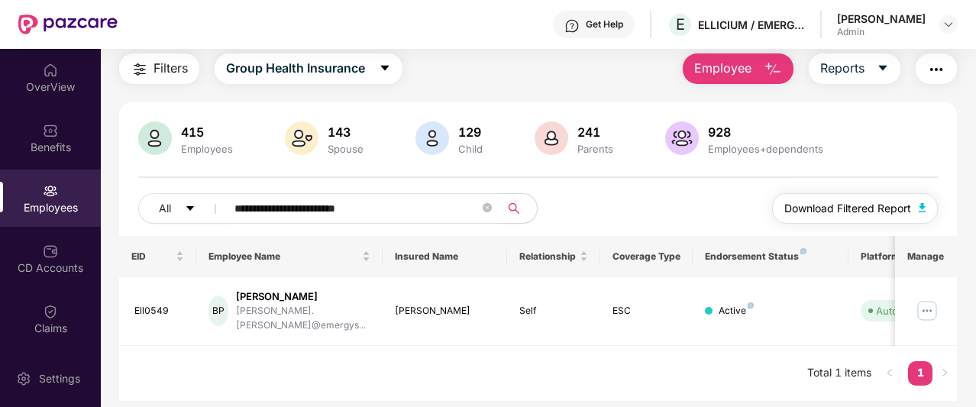
scroll to position [49, 0]
type input "**********"
click at [928, 299] on img at bounding box center [927, 311] width 24 height 24
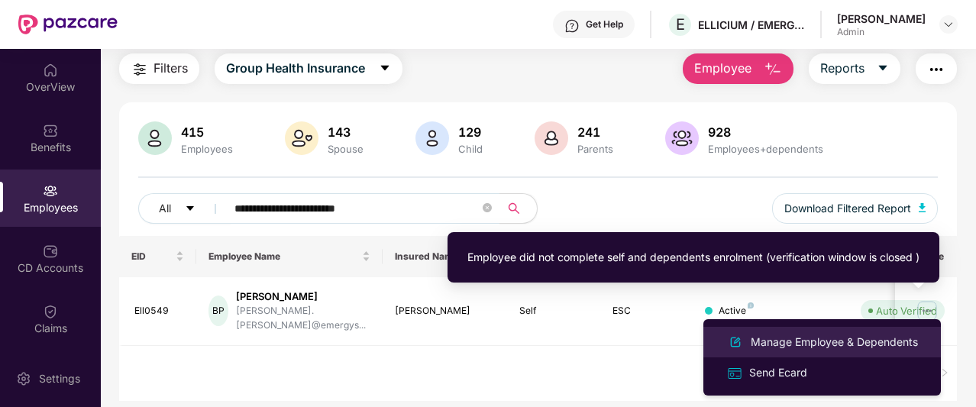
click at [855, 329] on li "Manage Employee & Dependents" at bounding box center [821, 342] width 237 height 31
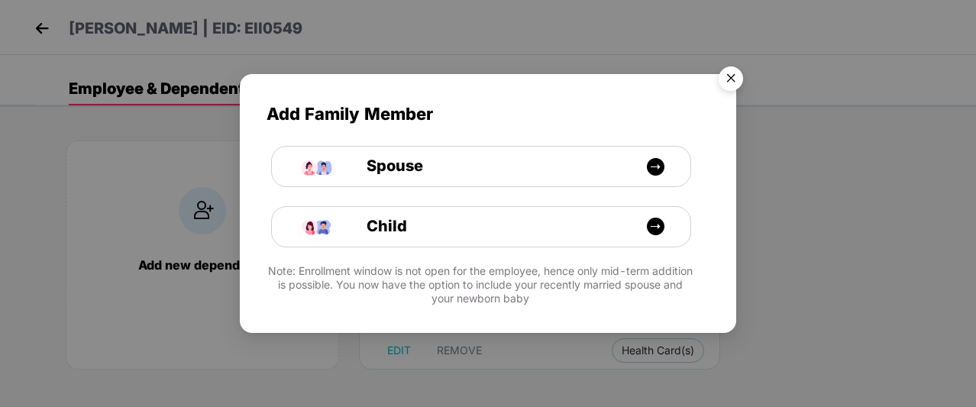
click at [732, 86] on img "Close" at bounding box center [730, 81] width 43 height 43
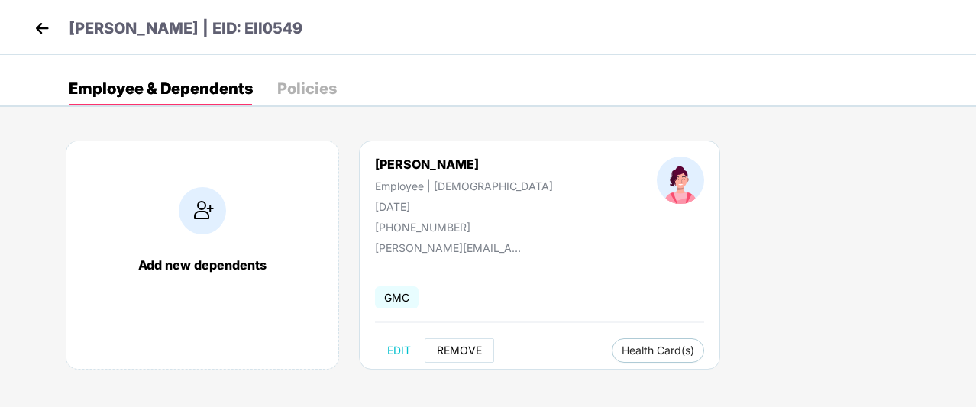
click at [460, 361] on button "REMOVE" at bounding box center [459, 350] width 69 height 24
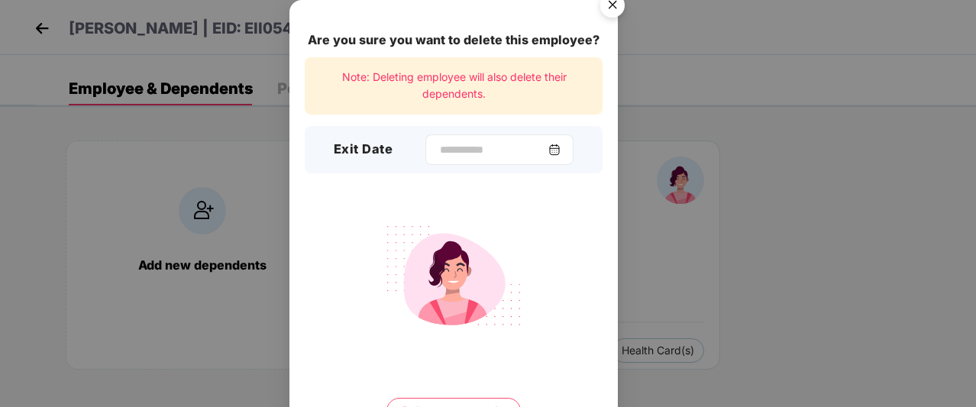
click at [556, 148] on img at bounding box center [554, 150] width 12 height 12
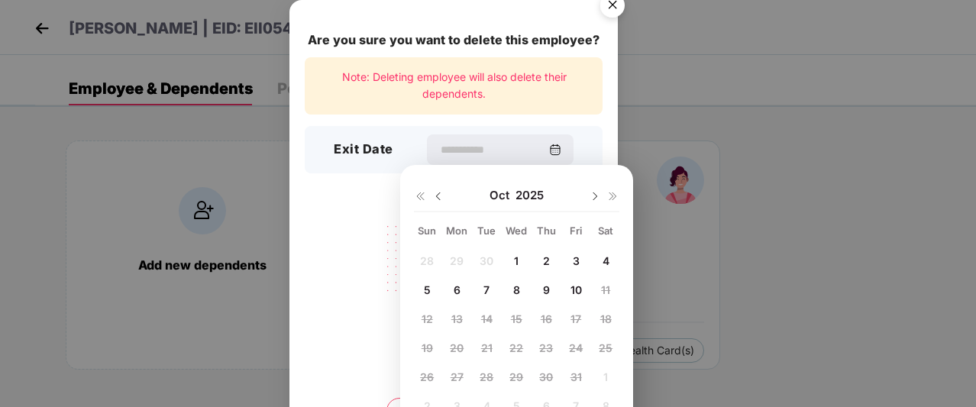
click at [443, 193] on img at bounding box center [438, 196] width 12 height 12
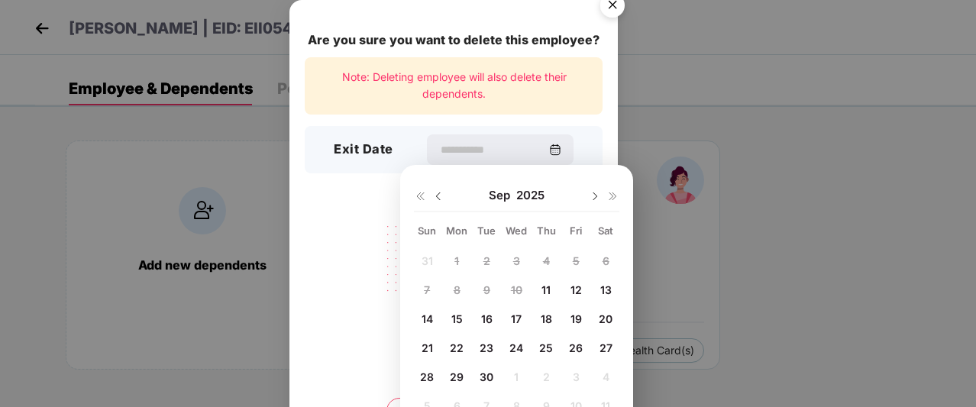
click at [542, 285] on span "11" at bounding box center [545, 289] width 9 height 13
type input "**********"
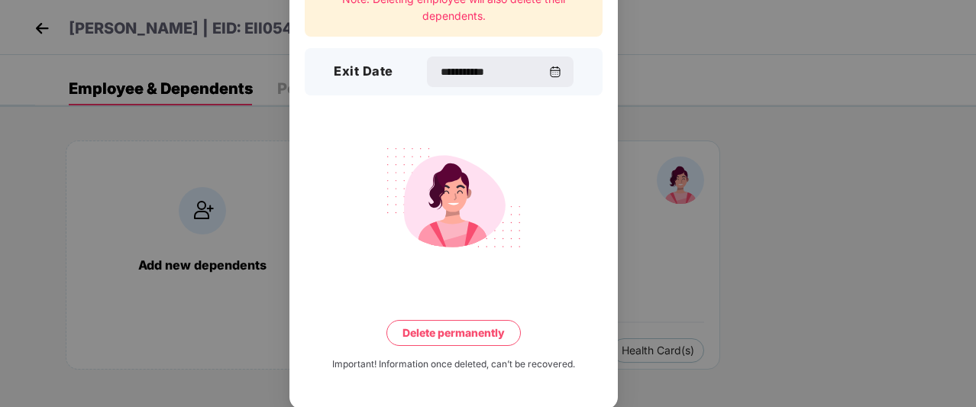
scroll to position [79, 0]
click at [476, 338] on button "Delete permanently" at bounding box center [453, 331] width 134 height 26
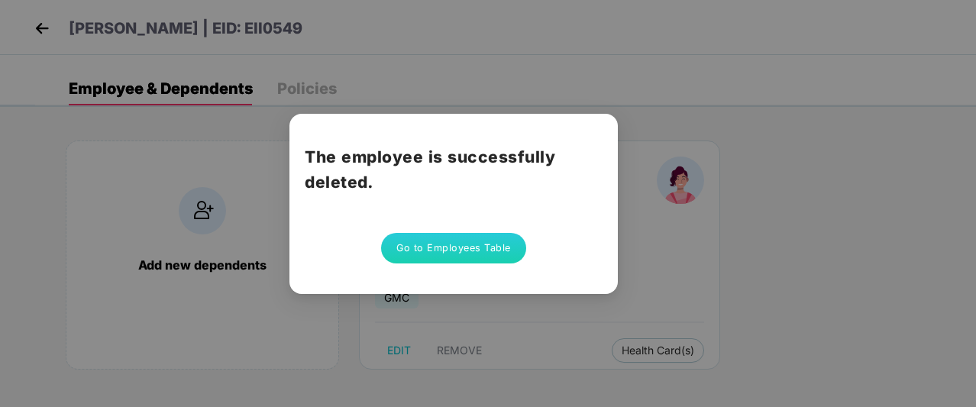
click at [507, 254] on button "Go to Employees Table" at bounding box center [453, 248] width 145 height 31
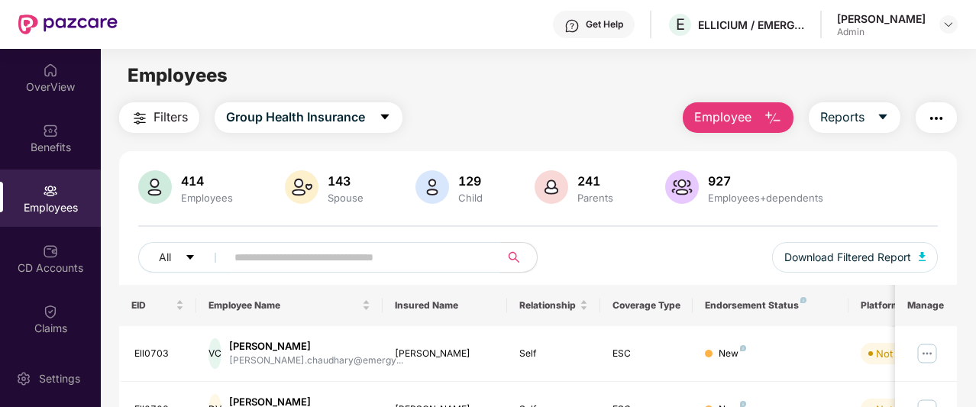
click at [300, 243] on span at bounding box center [358, 257] width 284 height 31
paste input "**********"
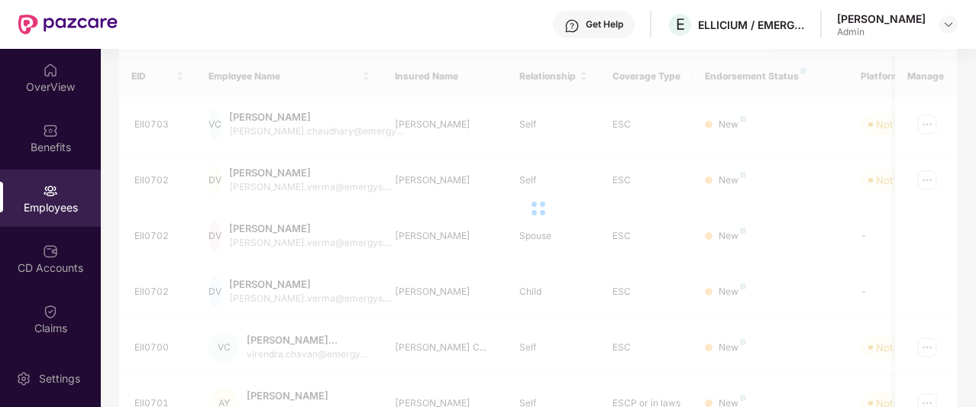
scroll to position [84, 0]
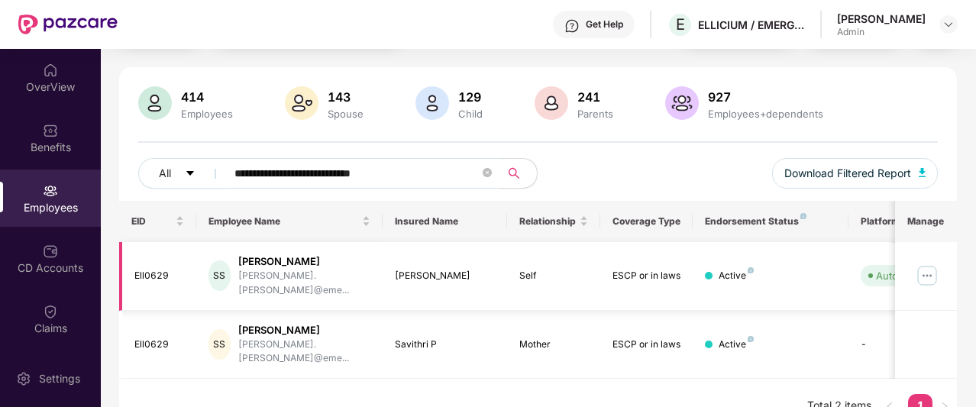
type input "**********"
click at [922, 263] on img at bounding box center [927, 275] width 24 height 24
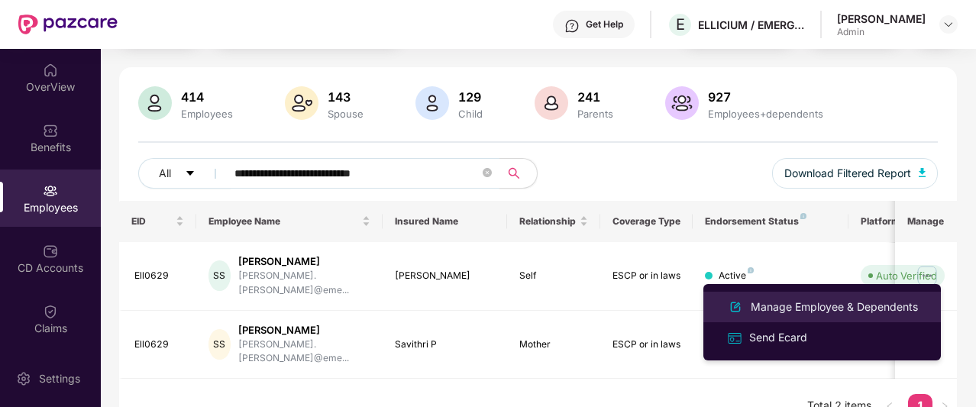
click at [817, 296] on li "Manage Employee & Dependents" at bounding box center [821, 307] width 237 height 31
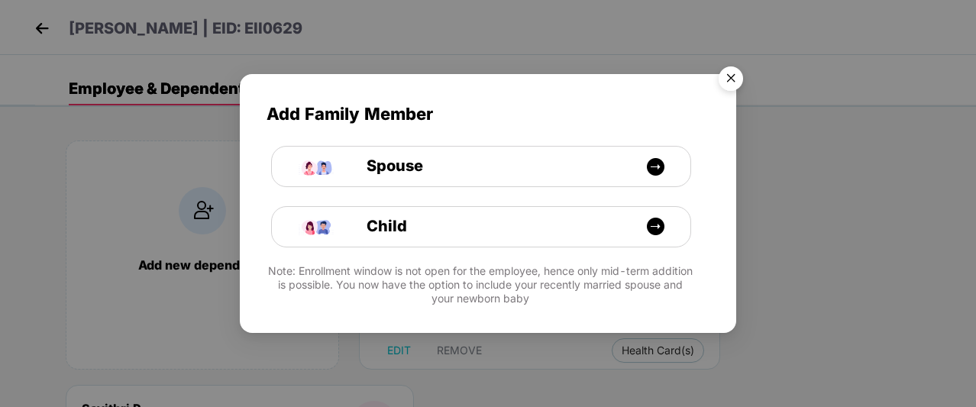
click at [736, 82] on img "Close" at bounding box center [730, 81] width 43 height 43
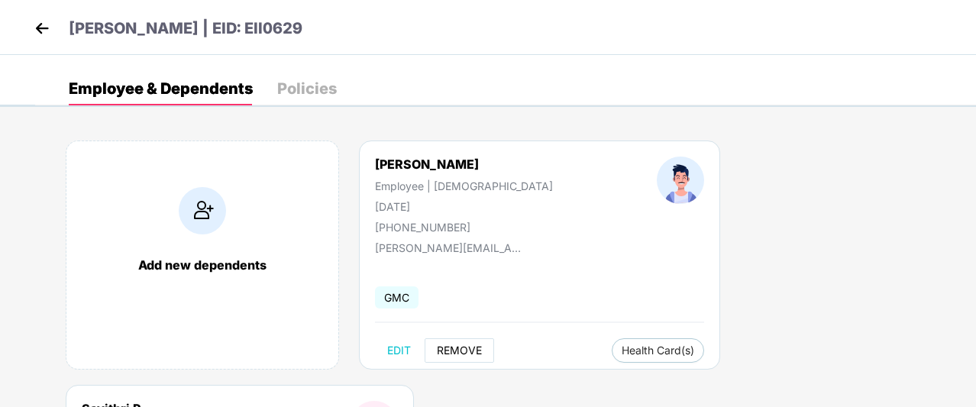
click at [466, 344] on span "REMOVE" at bounding box center [459, 350] width 45 height 12
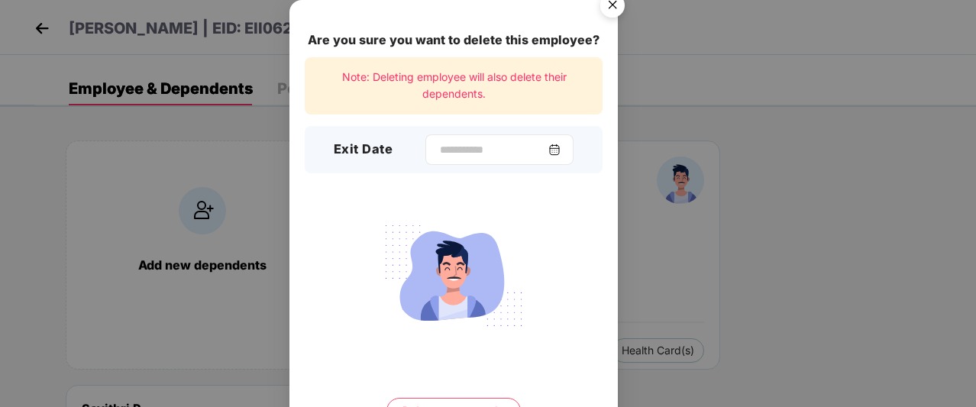
click at [560, 144] on img at bounding box center [554, 150] width 12 height 12
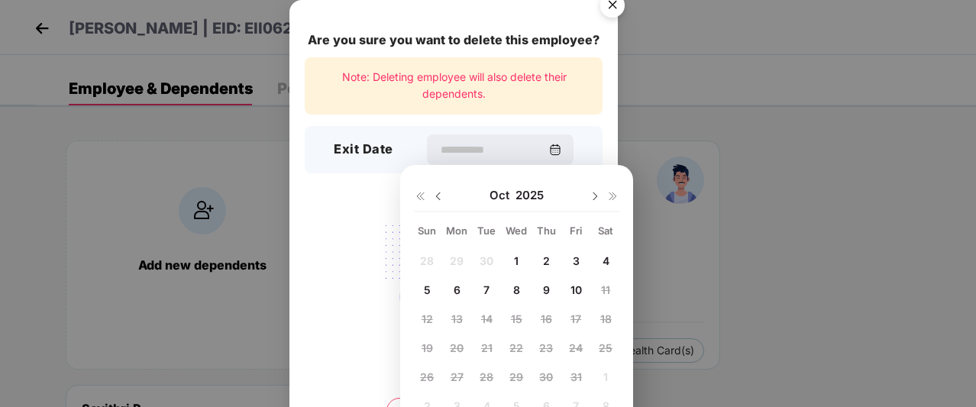
click at [440, 199] on img at bounding box center [438, 196] width 12 height 12
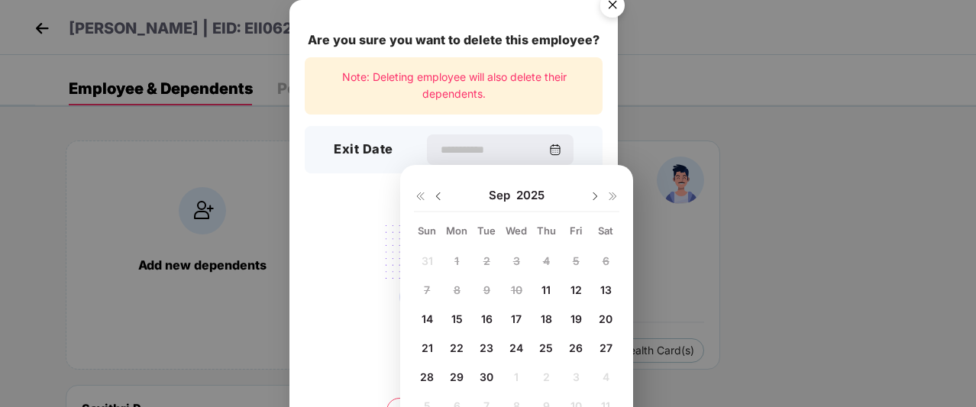
click at [538, 288] on div "11" at bounding box center [546, 289] width 23 height 23
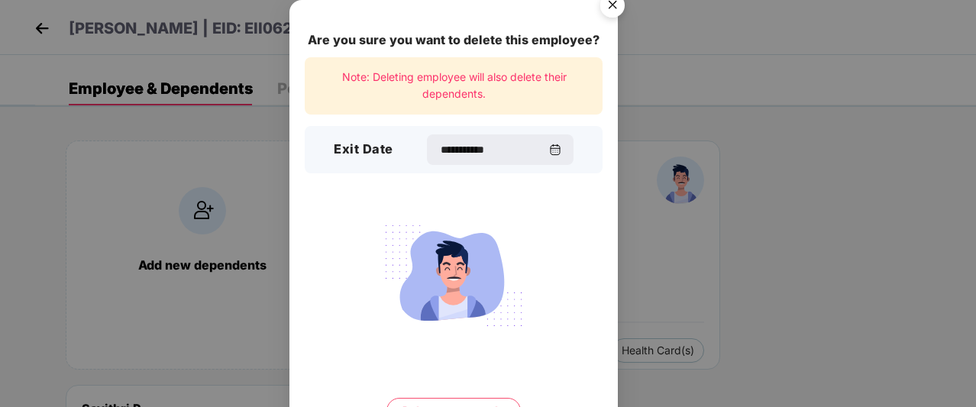
type input "**********"
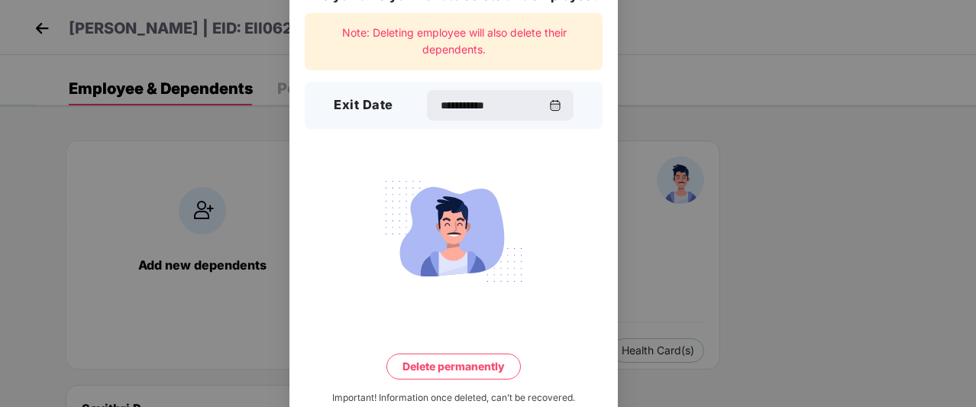
scroll to position [79, 0]
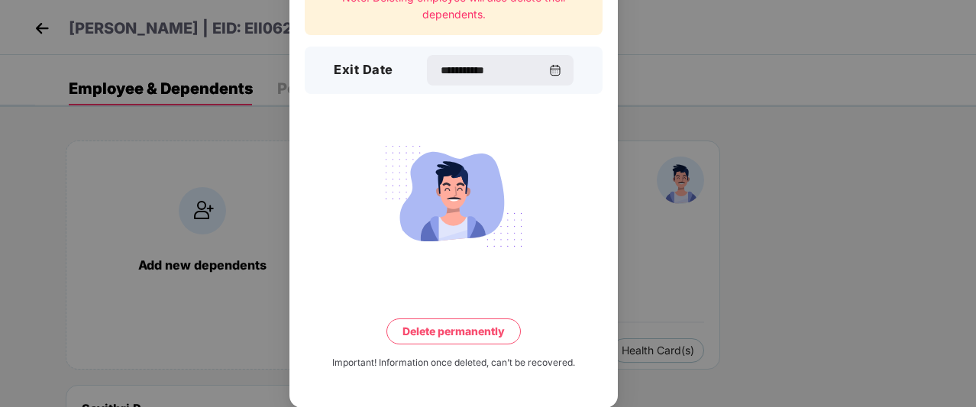
click at [483, 329] on button "Delete permanently" at bounding box center [453, 331] width 134 height 26
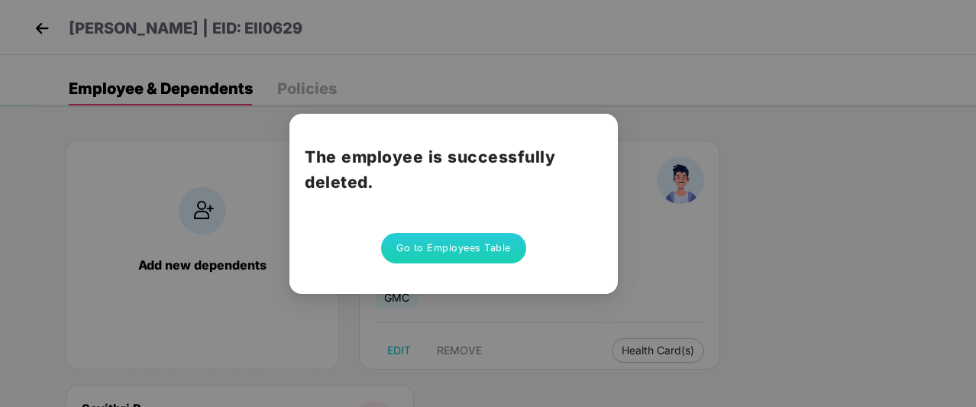
click at [473, 233] on button "Go to Employees Table" at bounding box center [453, 248] width 145 height 31
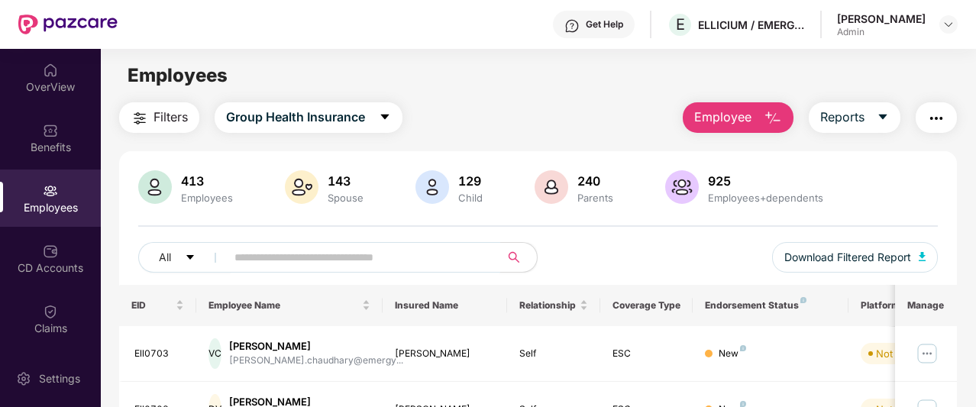
click at [324, 259] on input "text" at bounding box center [356, 257] width 245 height 23
paste input "**********"
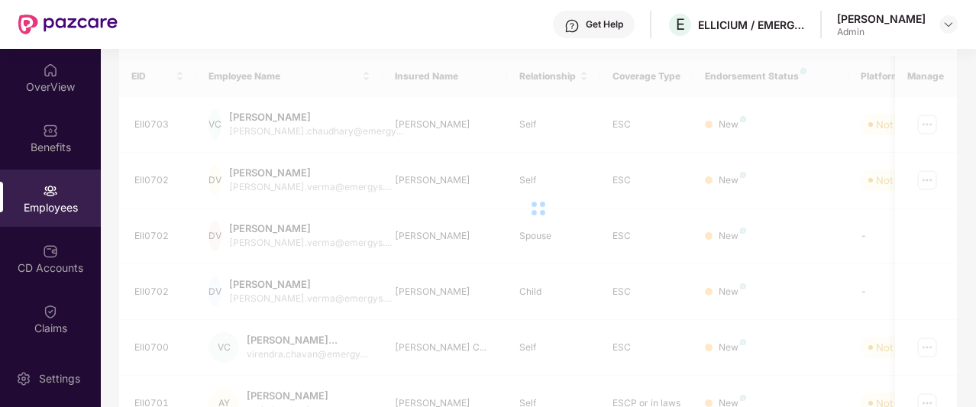
scroll to position [49, 0]
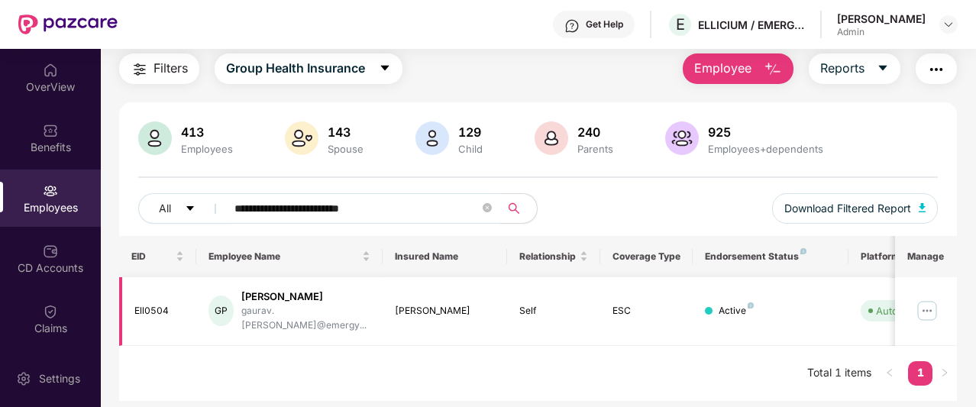
type input "**********"
click at [929, 301] on img at bounding box center [927, 311] width 24 height 24
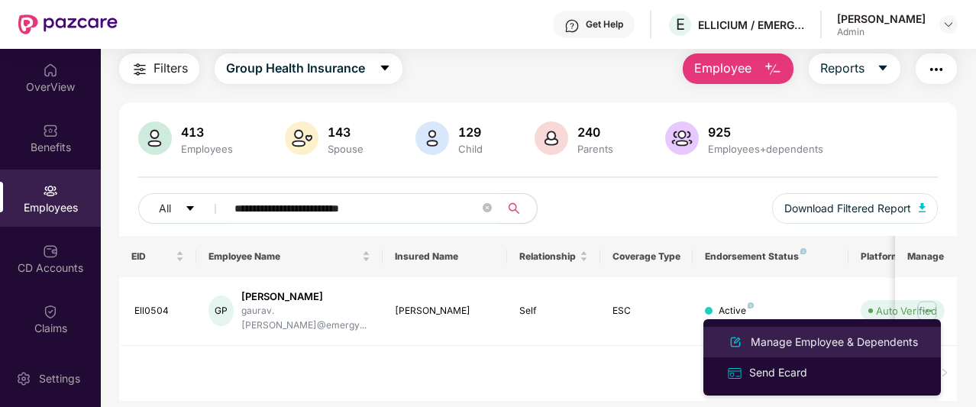
click at [866, 338] on div "Manage Employee & Dependents" at bounding box center [834, 342] width 173 height 17
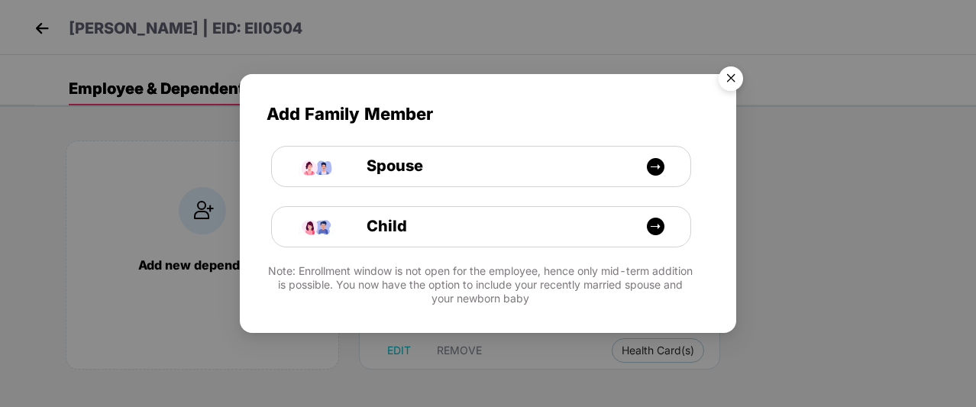
click at [733, 77] on img "Close" at bounding box center [730, 81] width 43 height 43
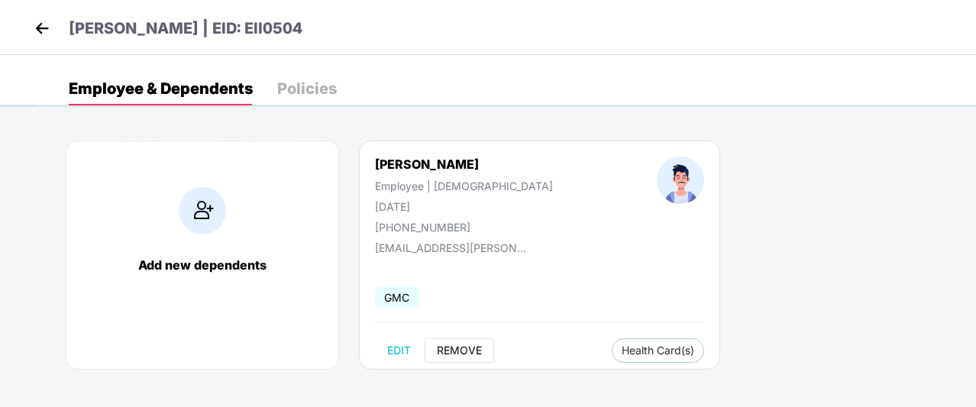
click at [454, 352] on span "REMOVE" at bounding box center [459, 350] width 45 height 12
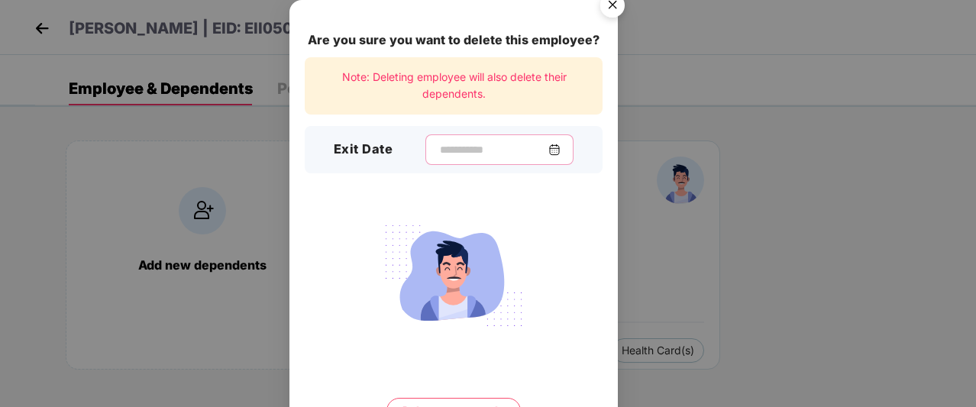
click at [528, 153] on input at bounding box center [493, 150] width 110 height 16
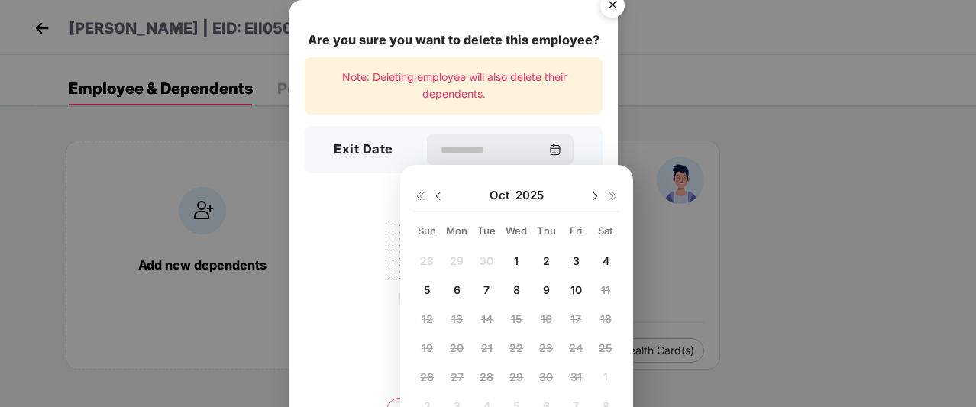
click at [444, 195] on div "Oct 2025" at bounding box center [516, 195] width 205 height 31
click at [437, 196] on img at bounding box center [438, 196] width 12 height 12
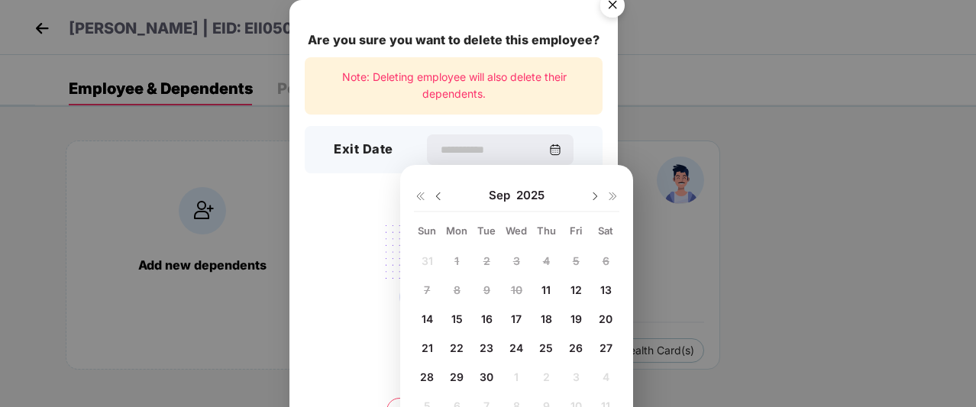
click at [544, 294] on span "11" at bounding box center [545, 289] width 9 height 13
type input "**********"
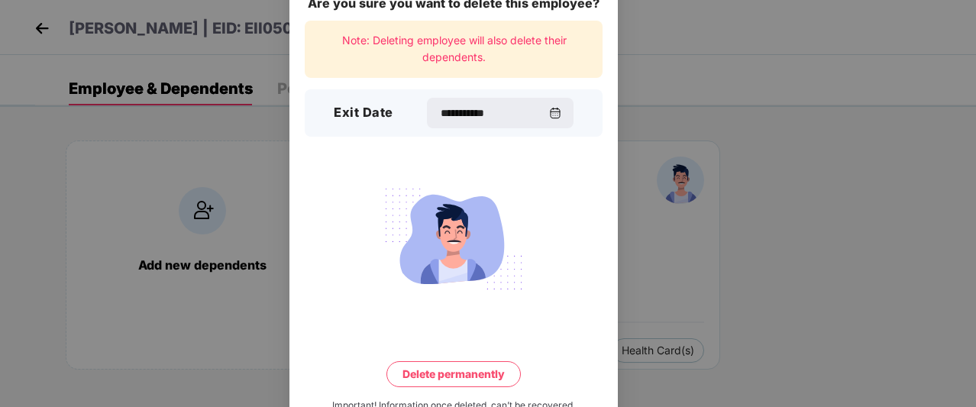
scroll to position [79, 0]
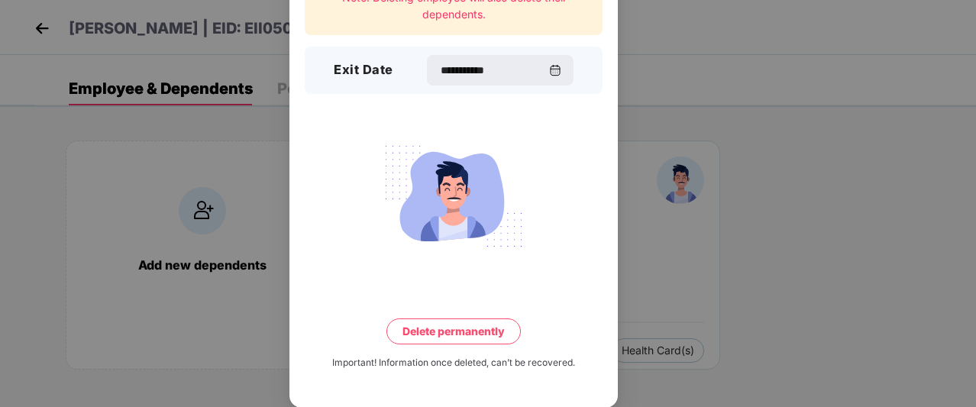
click at [480, 331] on button "Delete permanently" at bounding box center [453, 331] width 134 height 26
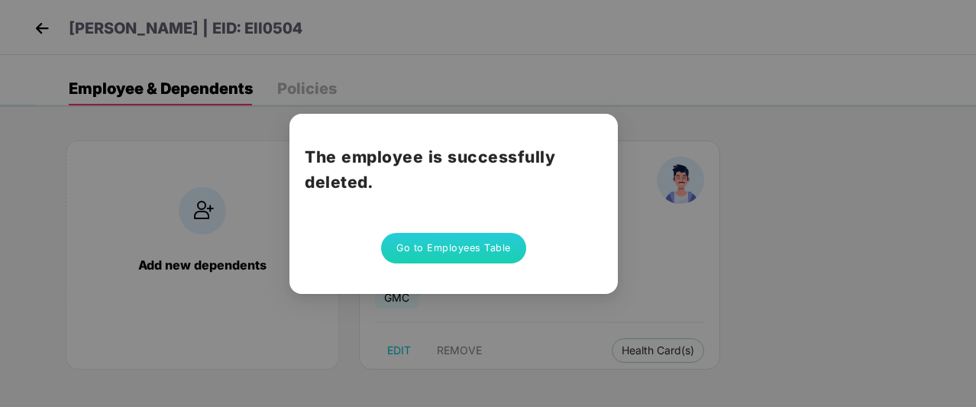
click at [457, 238] on button "Go to Employees Table" at bounding box center [453, 248] width 145 height 31
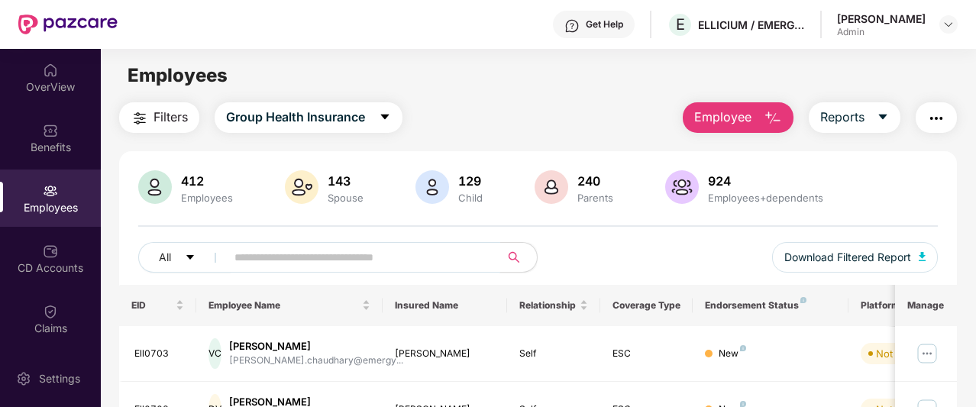
click at [362, 267] on input "text" at bounding box center [356, 257] width 245 height 23
paste input "**********"
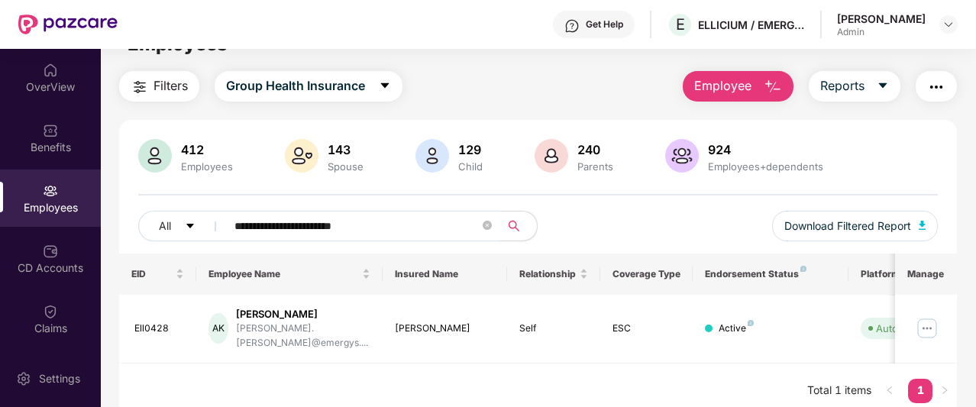
scroll to position [49, 0]
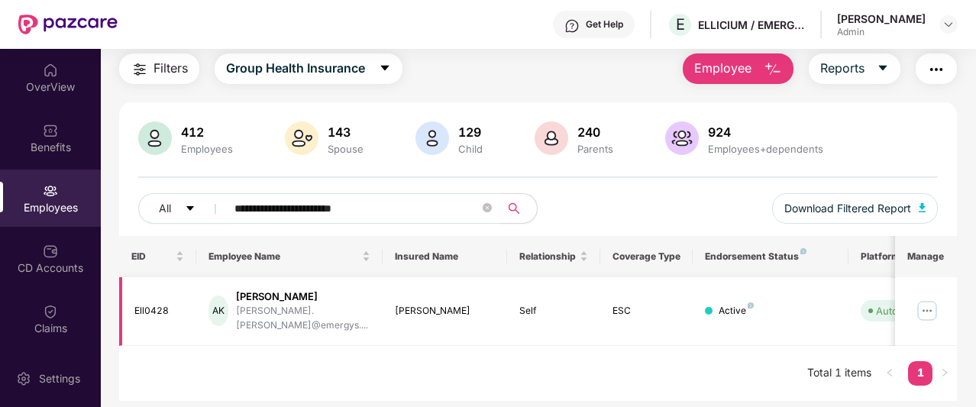
type input "**********"
click at [929, 304] on img at bounding box center [927, 311] width 24 height 24
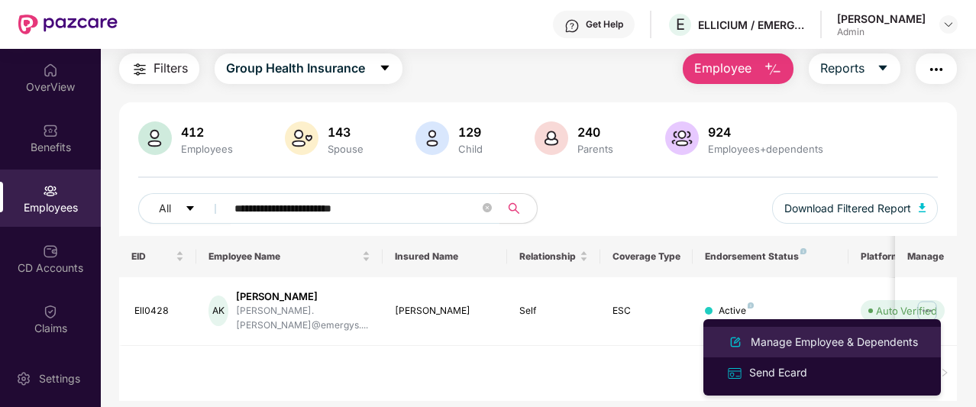
click at [857, 341] on div "Manage Employee & Dependents" at bounding box center [834, 342] width 173 height 17
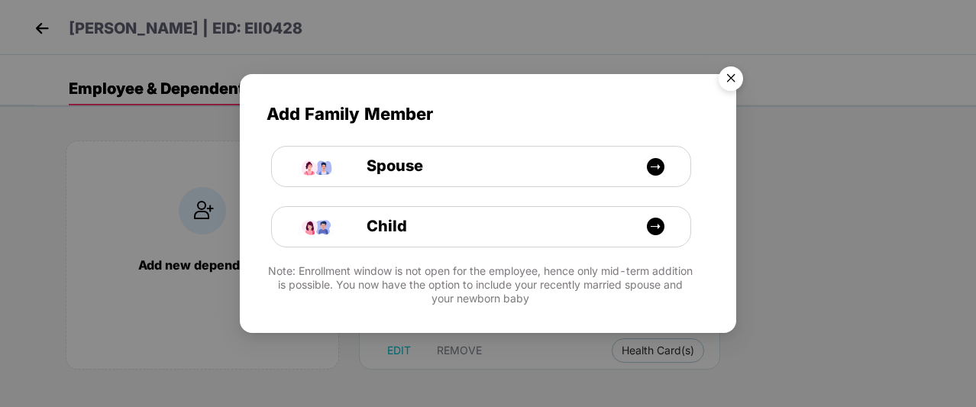
click at [727, 86] on img "Close" at bounding box center [730, 81] width 43 height 43
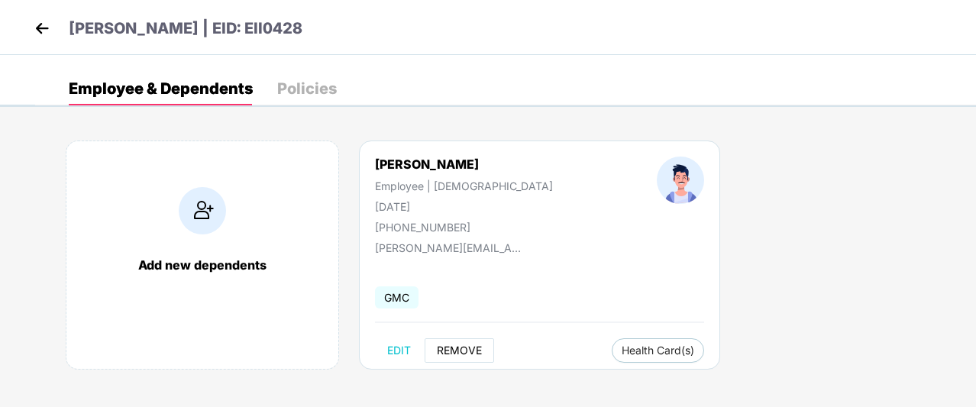
click at [467, 349] on span "REMOVE" at bounding box center [459, 350] width 45 height 12
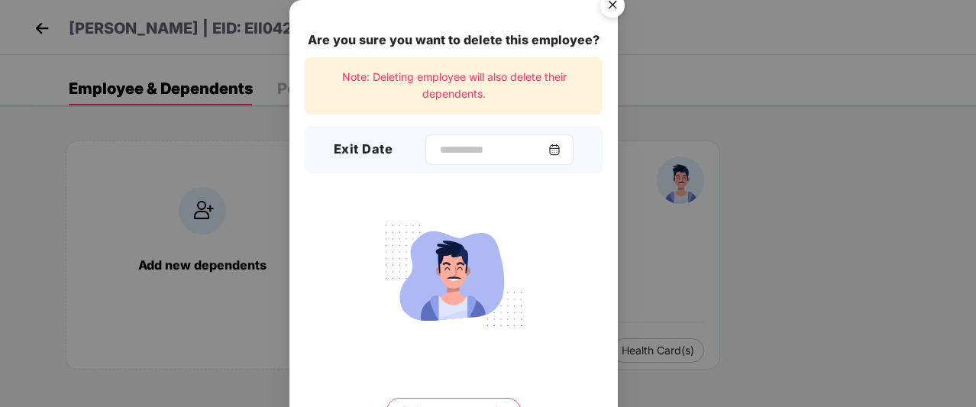
click at [570, 150] on div at bounding box center [499, 149] width 148 height 31
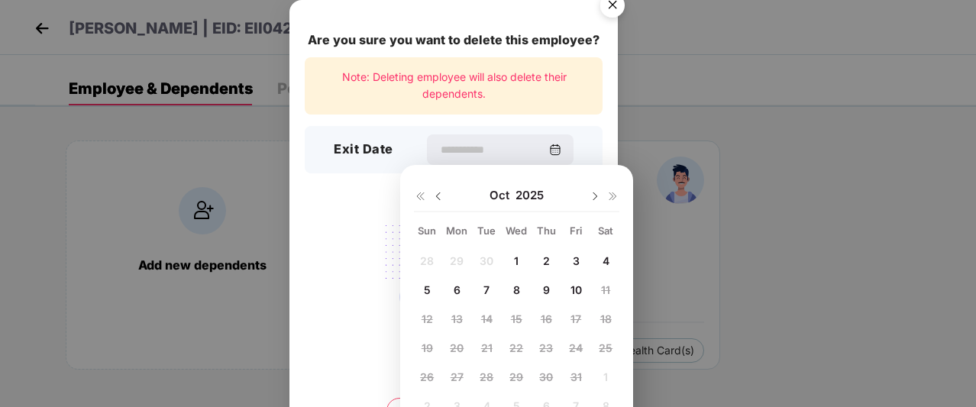
click at [435, 196] on img at bounding box center [438, 196] width 12 height 12
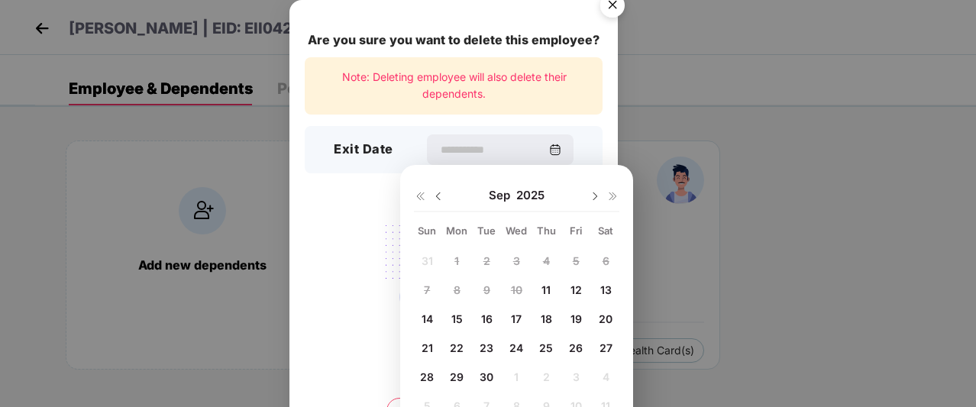
click at [542, 286] on span "11" at bounding box center [545, 289] width 9 height 13
type input "**********"
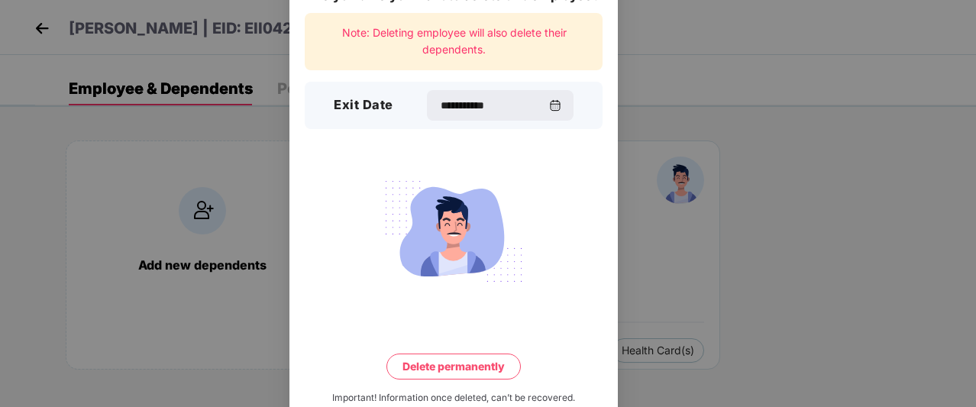
scroll to position [79, 0]
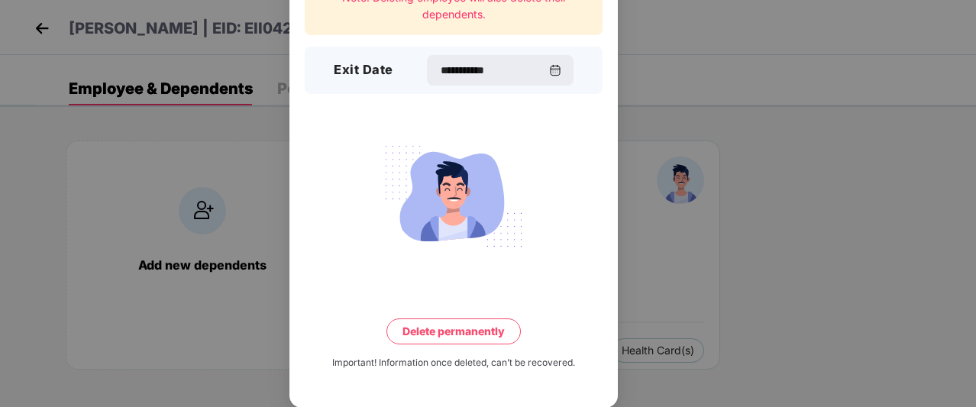
click at [483, 338] on button "Delete permanently" at bounding box center [453, 331] width 134 height 26
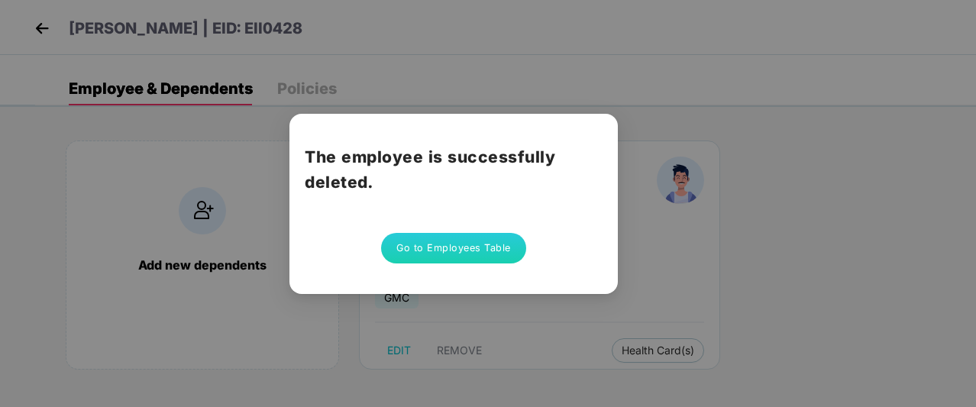
click at [476, 262] on button "Go to Employees Table" at bounding box center [453, 248] width 145 height 31
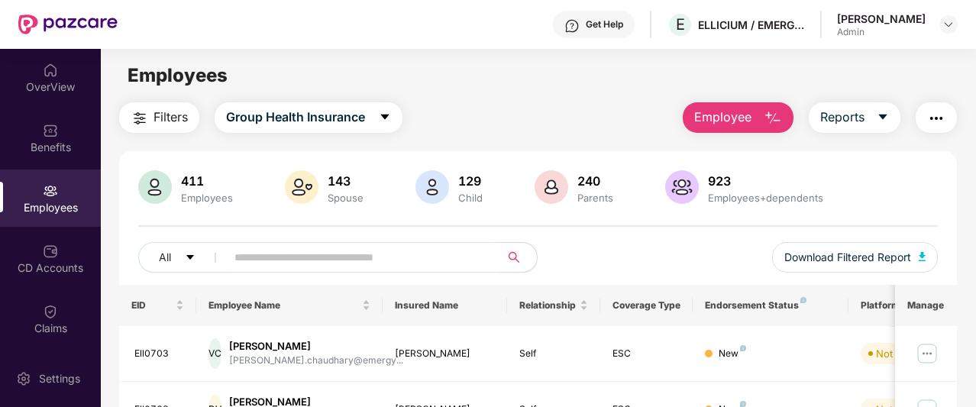
click at [36, 191] on div "Employees" at bounding box center [50, 198] width 101 height 57
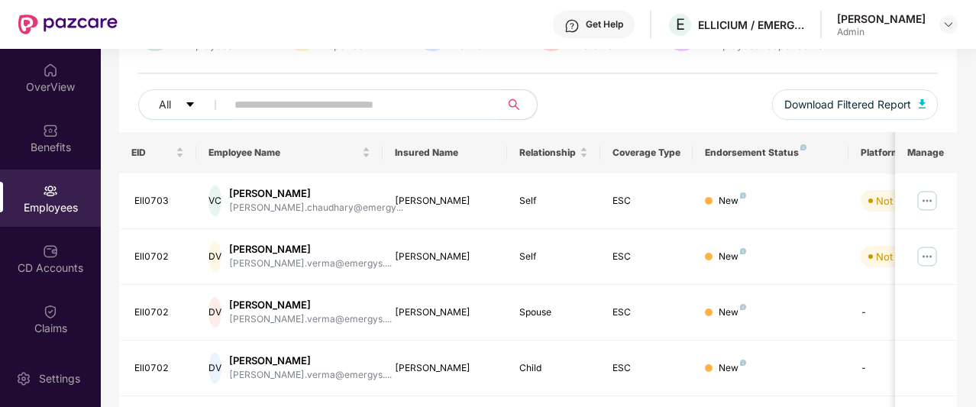
click at [53, 195] on img at bounding box center [50, 190] width 15 height 15
click at [291, 103] on input "text" at bounding box center [356, 104] width 245 height 23
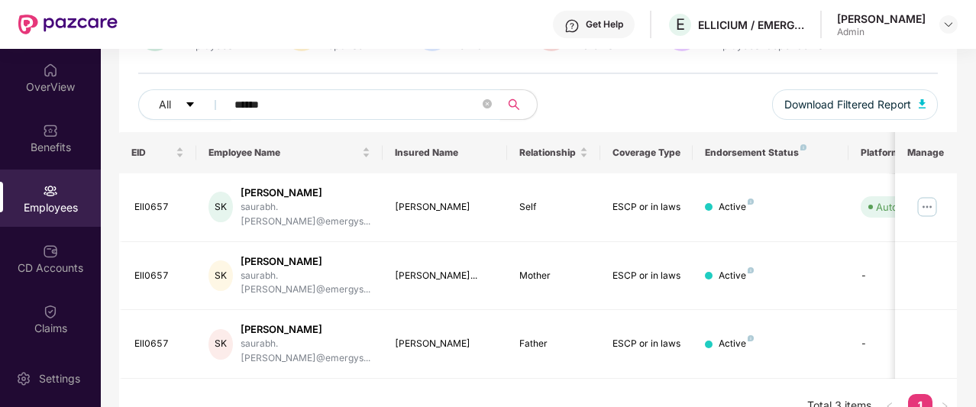
scroll to position [139, 0]
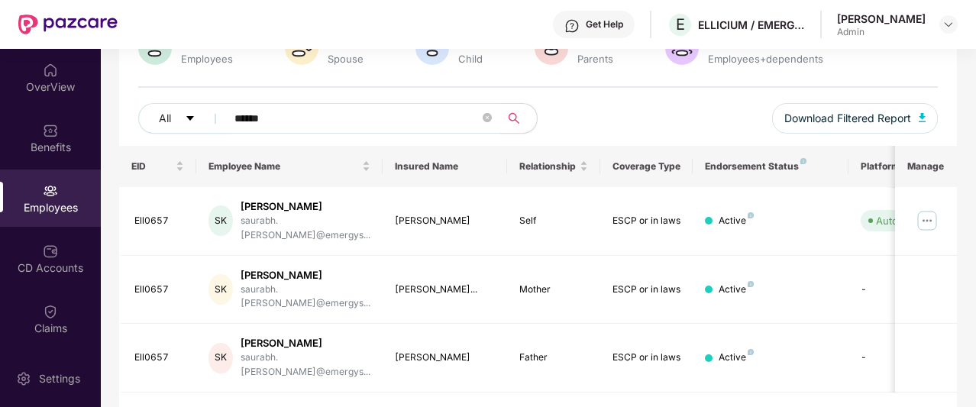
click at [296, 107] on input "******" at bounding box center [356, 118] width 245 height 23
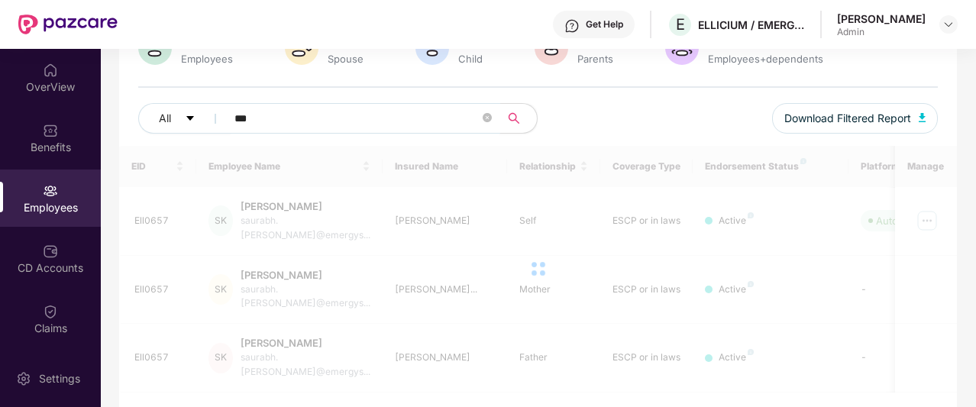
scroll to position [49, 0]
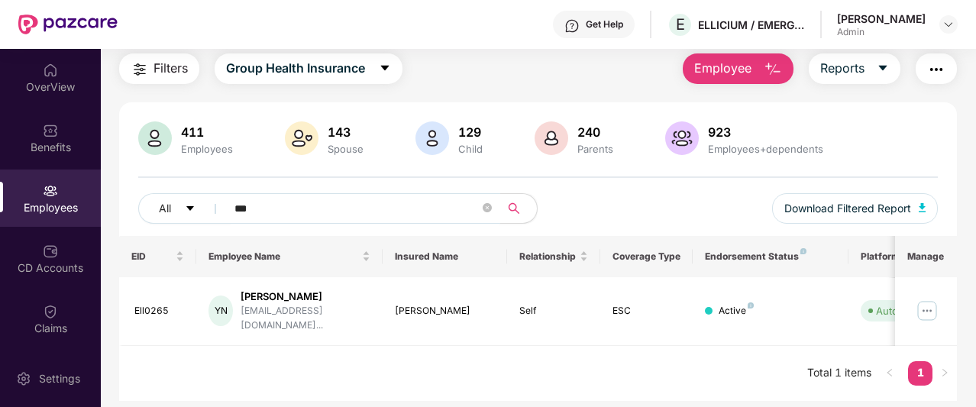
click at [299, 218] on input "***" at bounding box center [356, 208] width 245 height 23
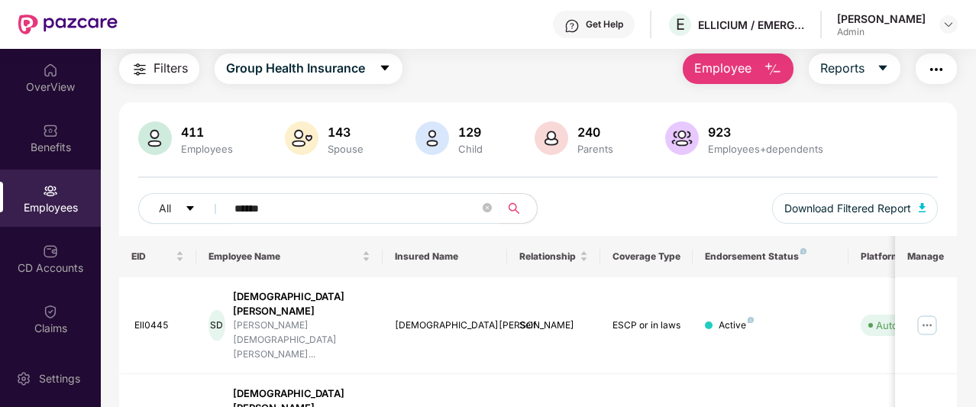
scroll to position [153, 0]
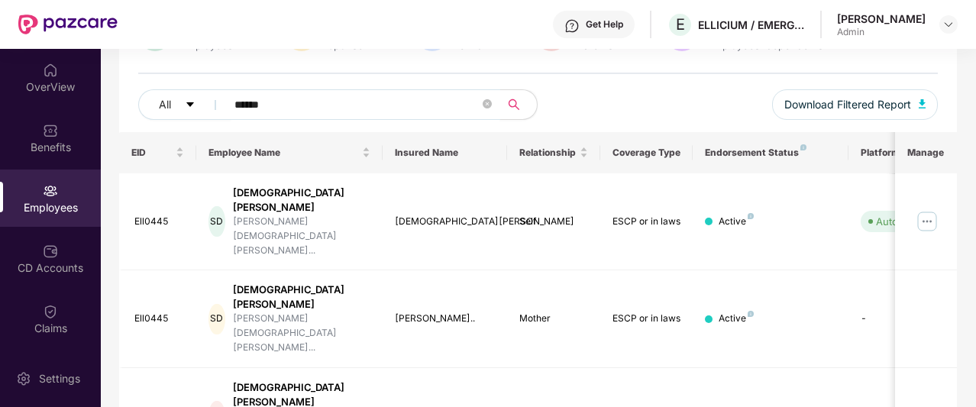
click at [281, 109] on input "******" at bounding box center [356, 104] width 245 height 23
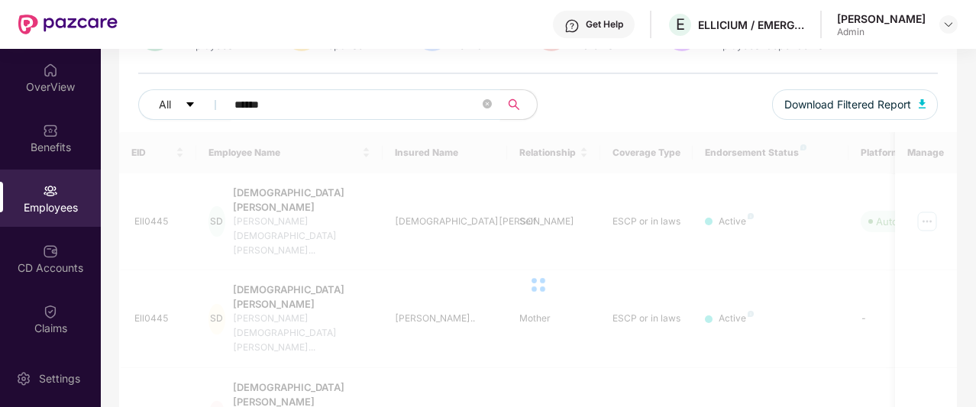
scroll to position [49, 0]
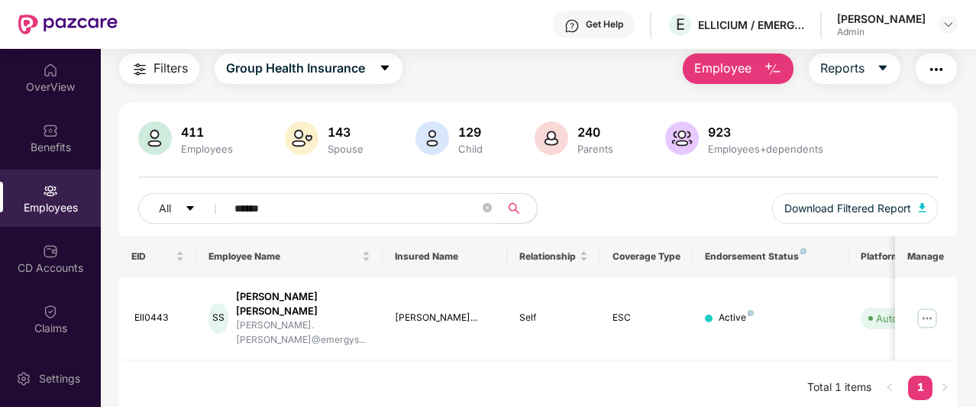
type input "******"
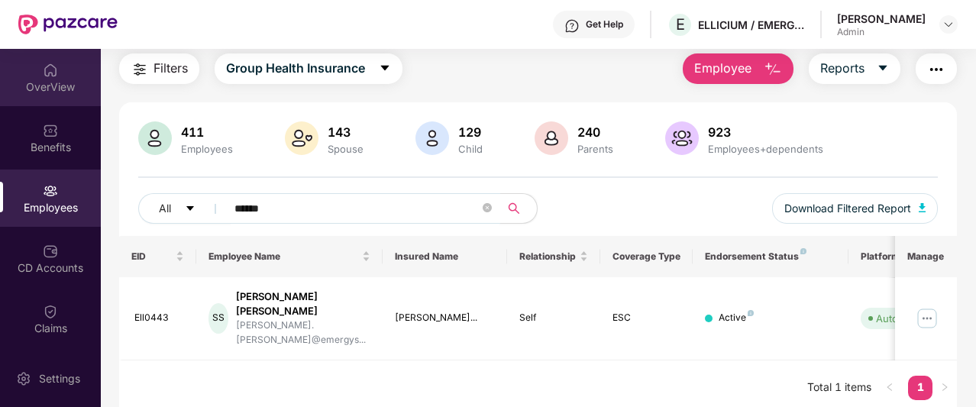
click at [56, 93] on div "OverView" at bounding box center [50, 86] width 101 height 15
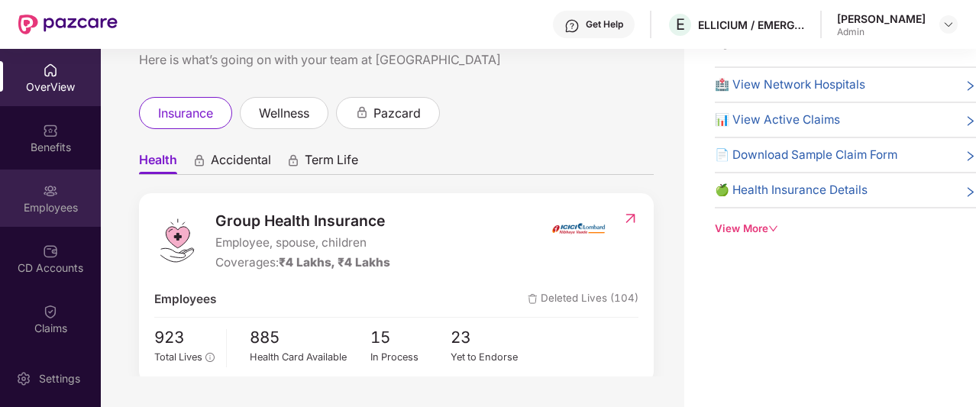
click at [41, 215] on div "Employees" at bounding box center [50, 207] width 101 height 15
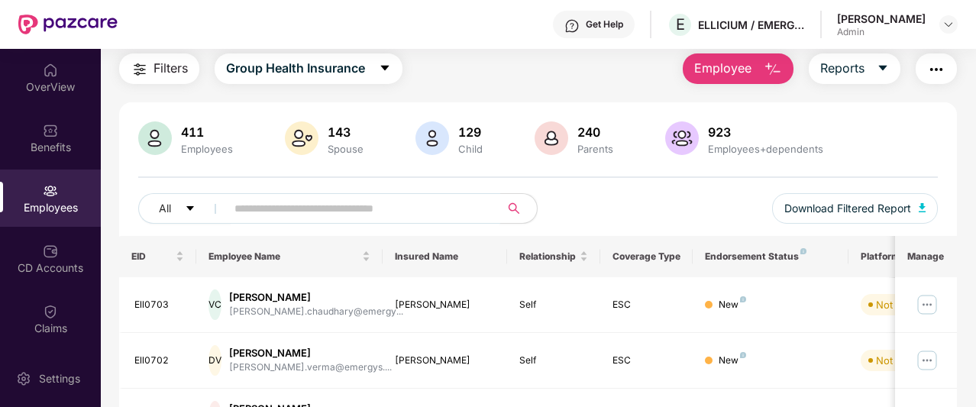
click at [268, 212] on input "text" at bounding box center [356, 208] width 245 height 23
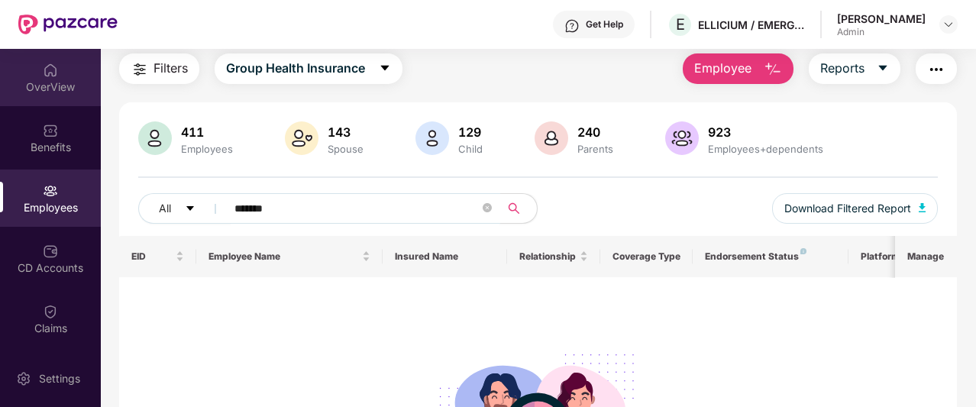
type input "*******"
click at [60, 82] on div "OverView" at bounding box center [50, 86] width 101 height 15
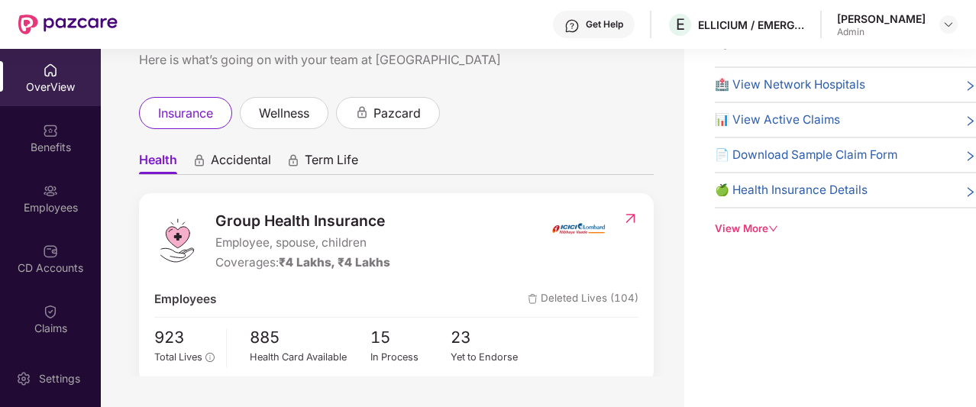
click at [60, 82] on div "OverView" at bounding box center [50, 86] width 101 height 15
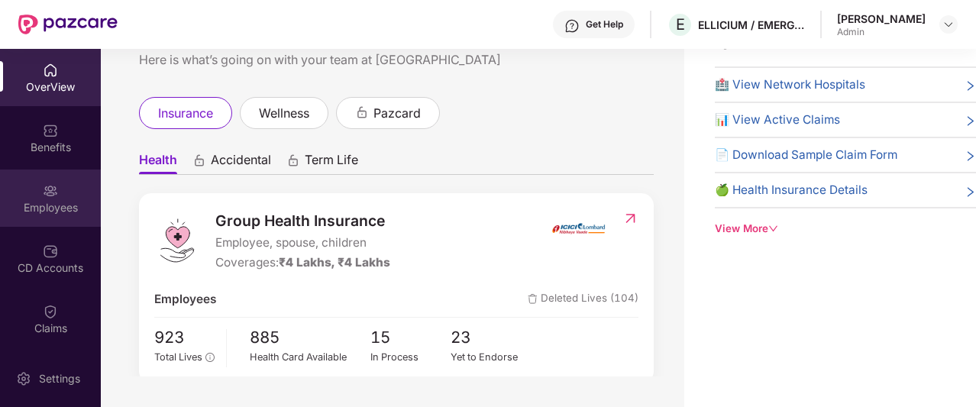
click at [55, 172] on div "Employees" at bounding box center [50, 198] width 101 height 57
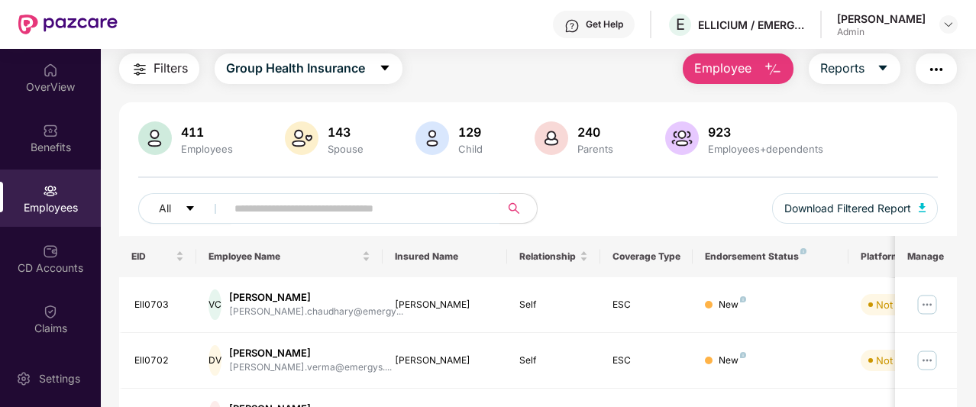
click at [66, 192] on div "Employees" at bounding box center [50, 198] width 101 height 57
